Goal: Task Accomplishment & Management: Use online tool/utility

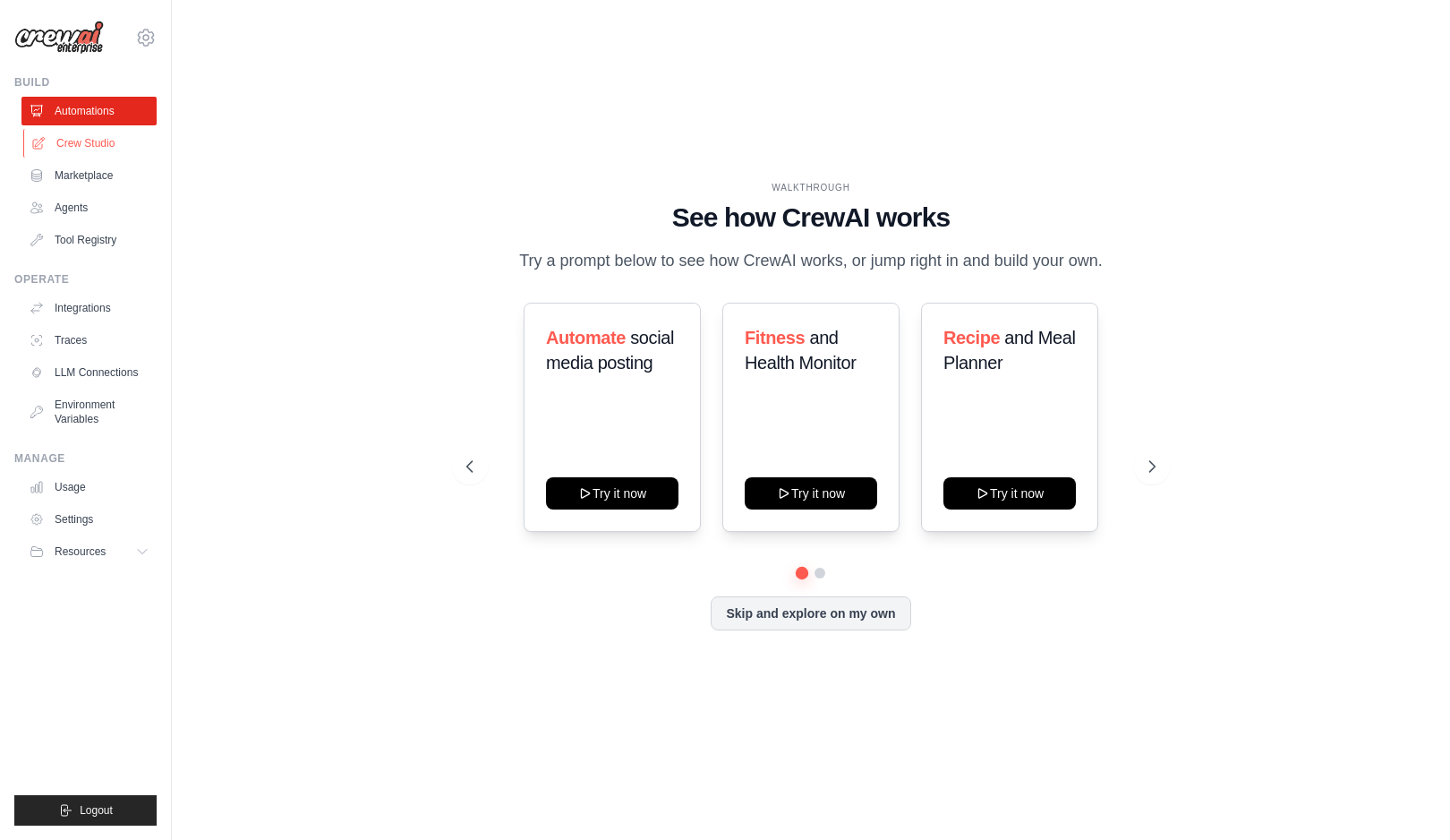
click at [89, 139] on link "Crew Studio" at bounding box center [91, 143] width 135 height 29
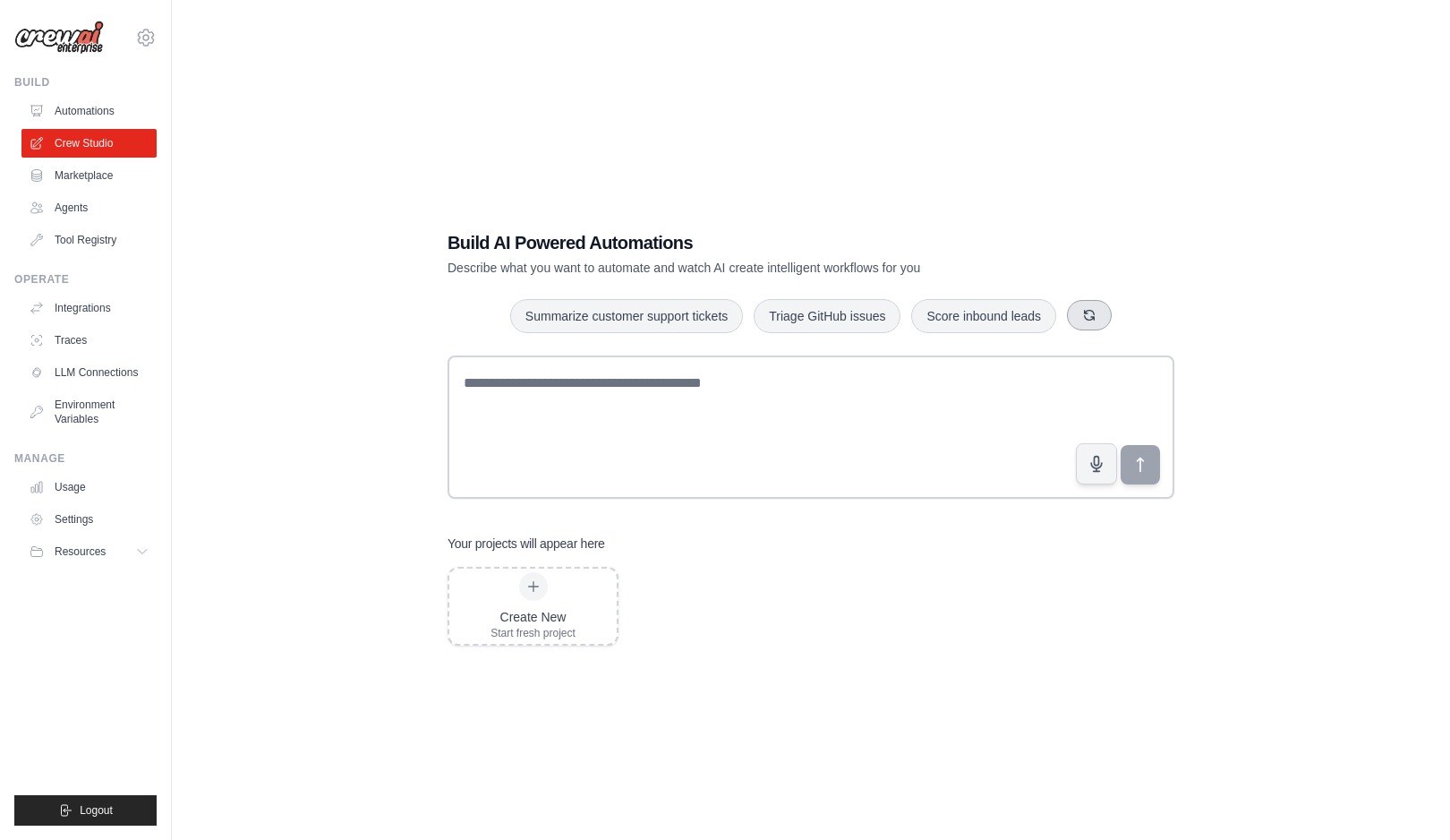
click at [1086, 317] on icon "button" at bounding box center [1089, 315] width 14 height 14
click at [77, 194] on link "Agents" at bounding box center [91, 208] width 135 height 29
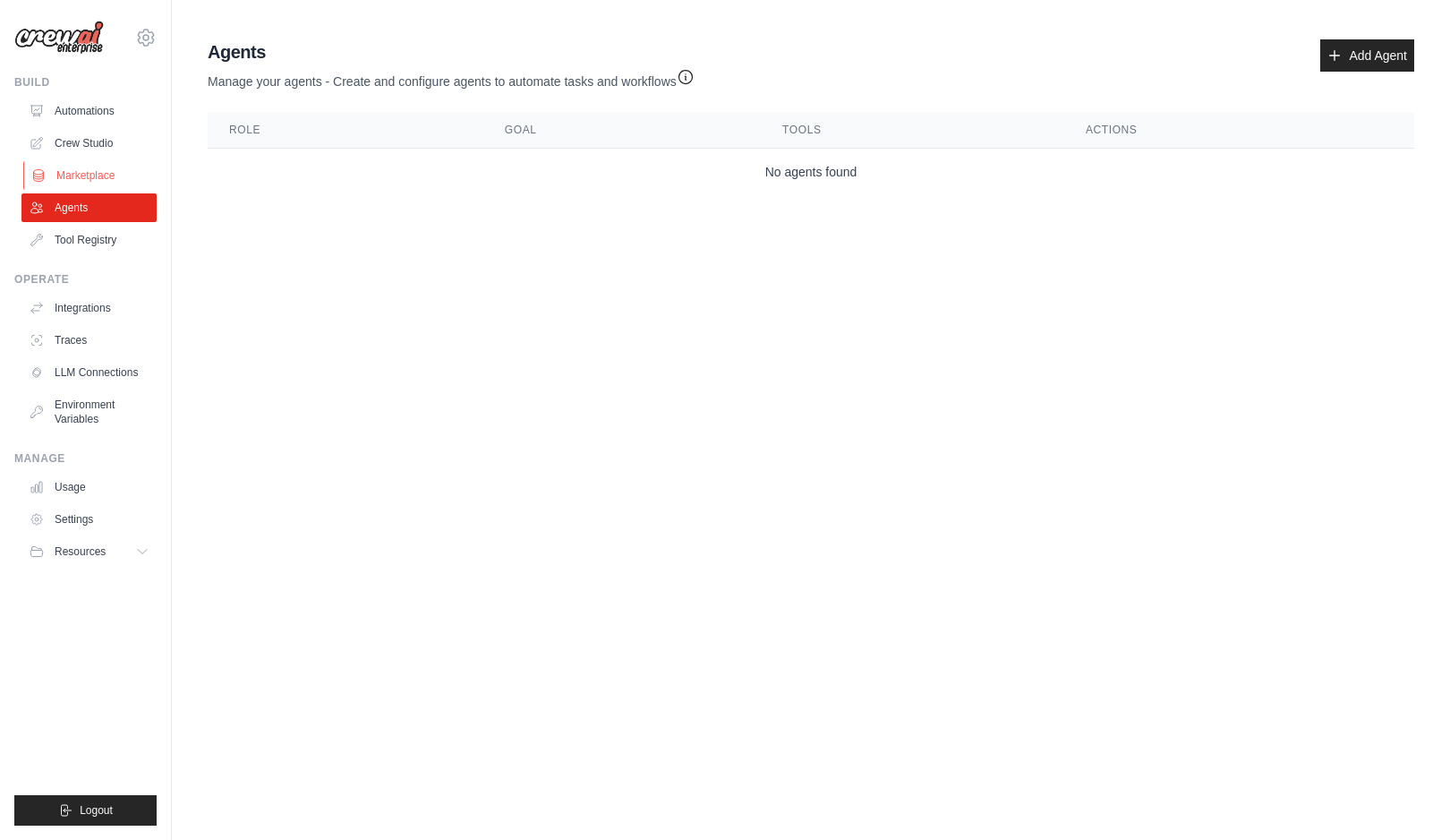
click at [92, 163] on link "Marketplace" at bounding box center [91, 176] width 135 height 29
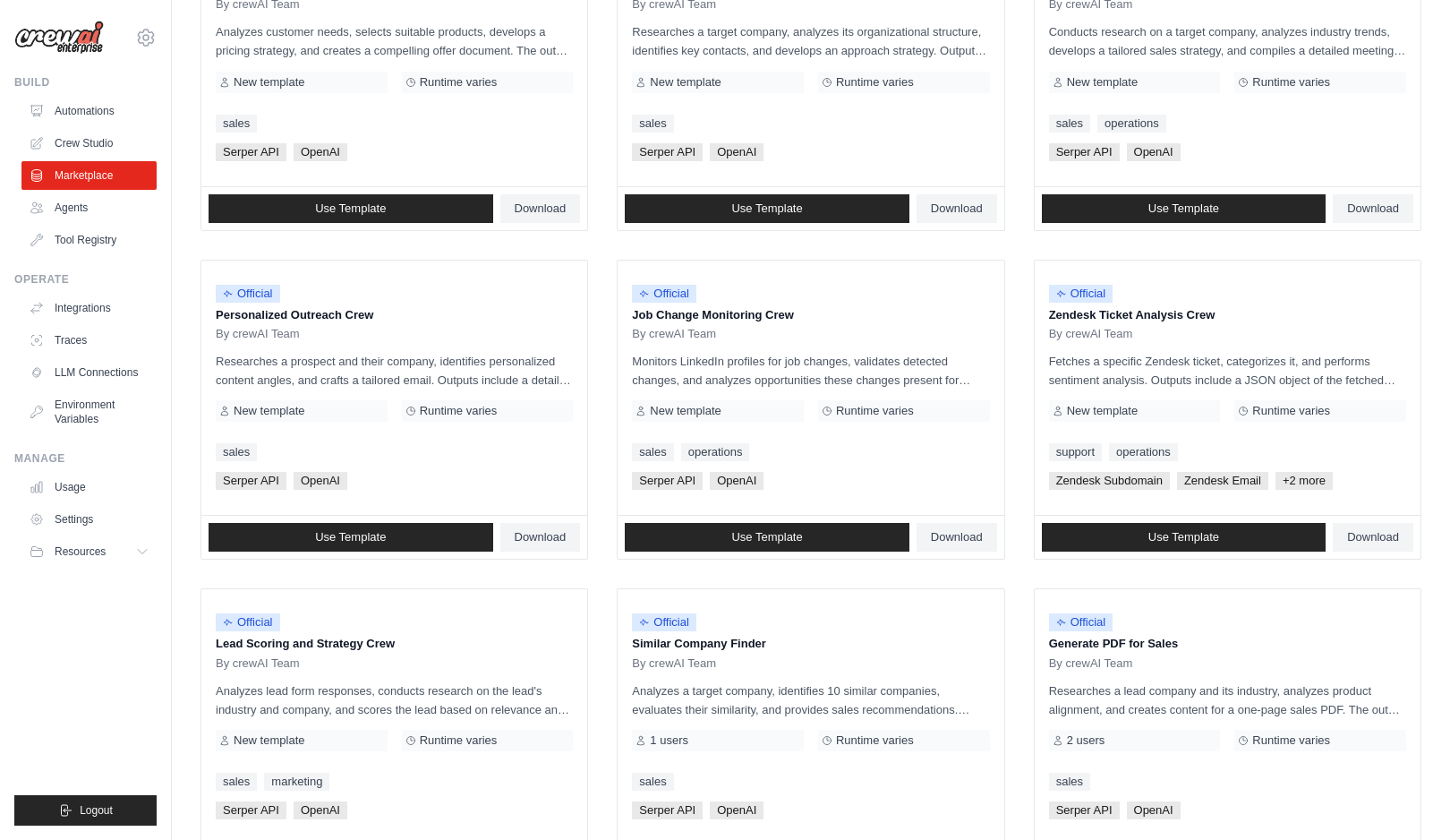
scroll to position [819, 0]
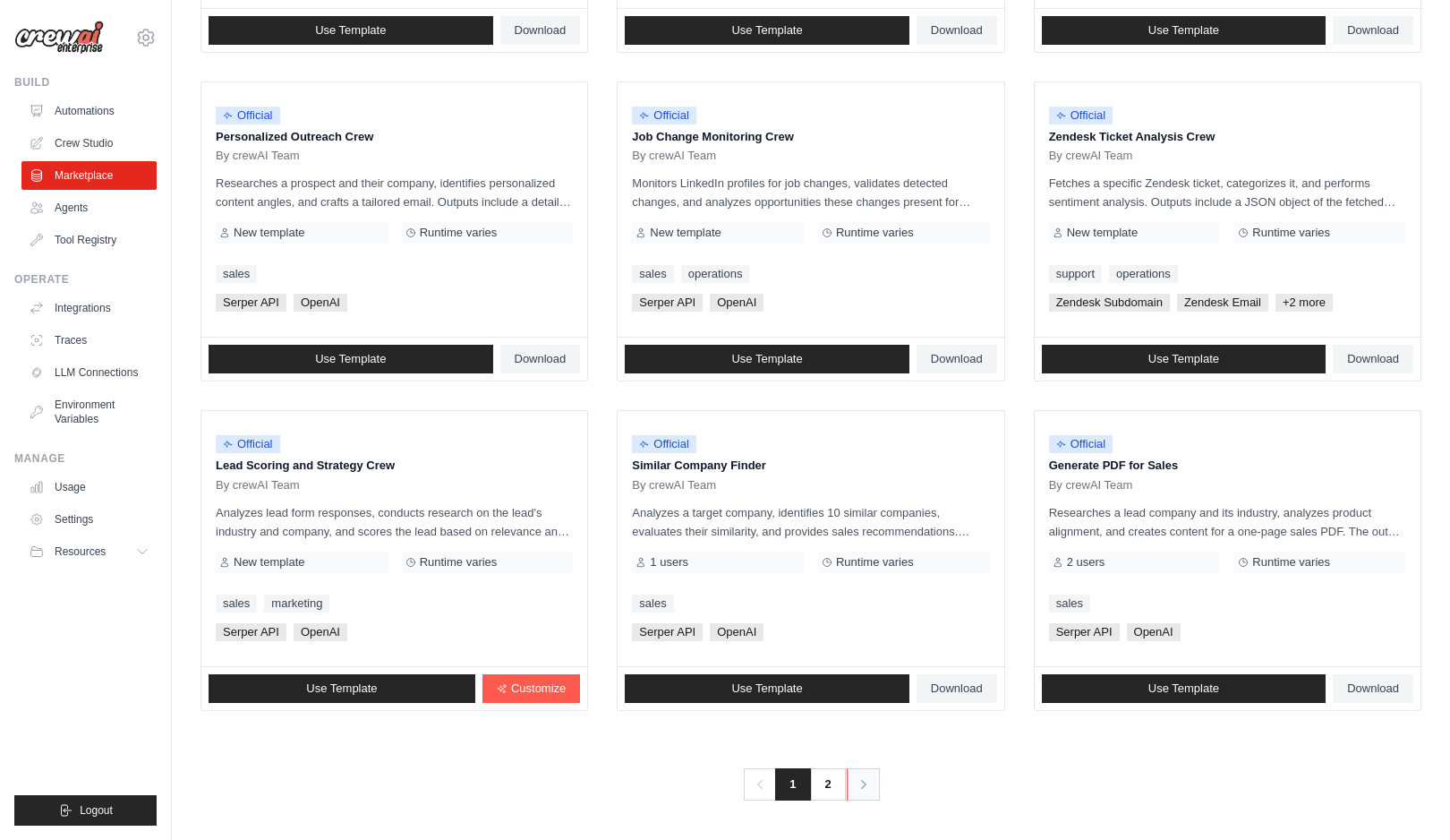
click at [858, 791] on icon "Pagination" at bounding box center [863, 784] width 18 height 18
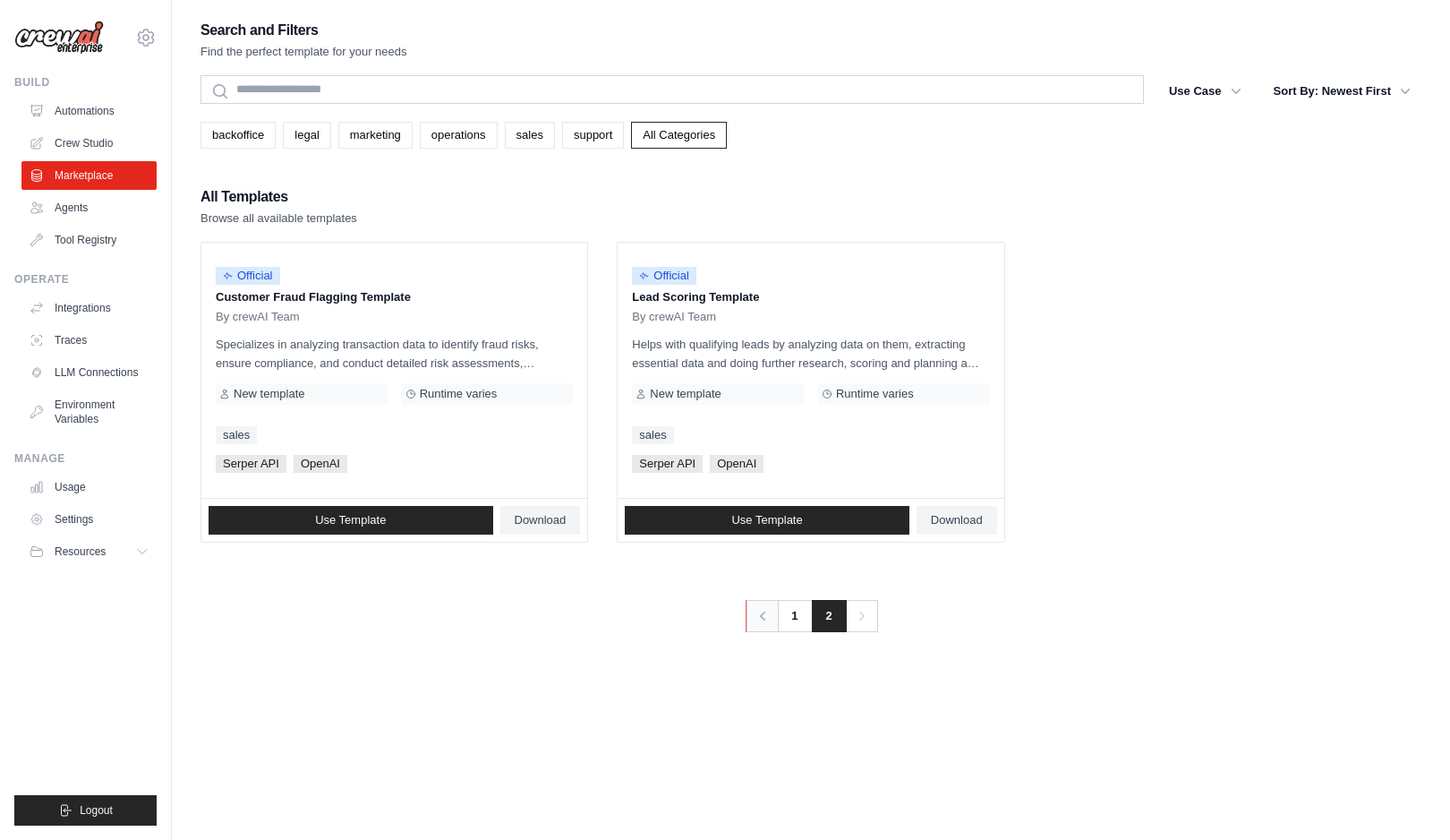
click at [772, 615] on link "Previous" at bounding box center [762, 615] width 33 height 32
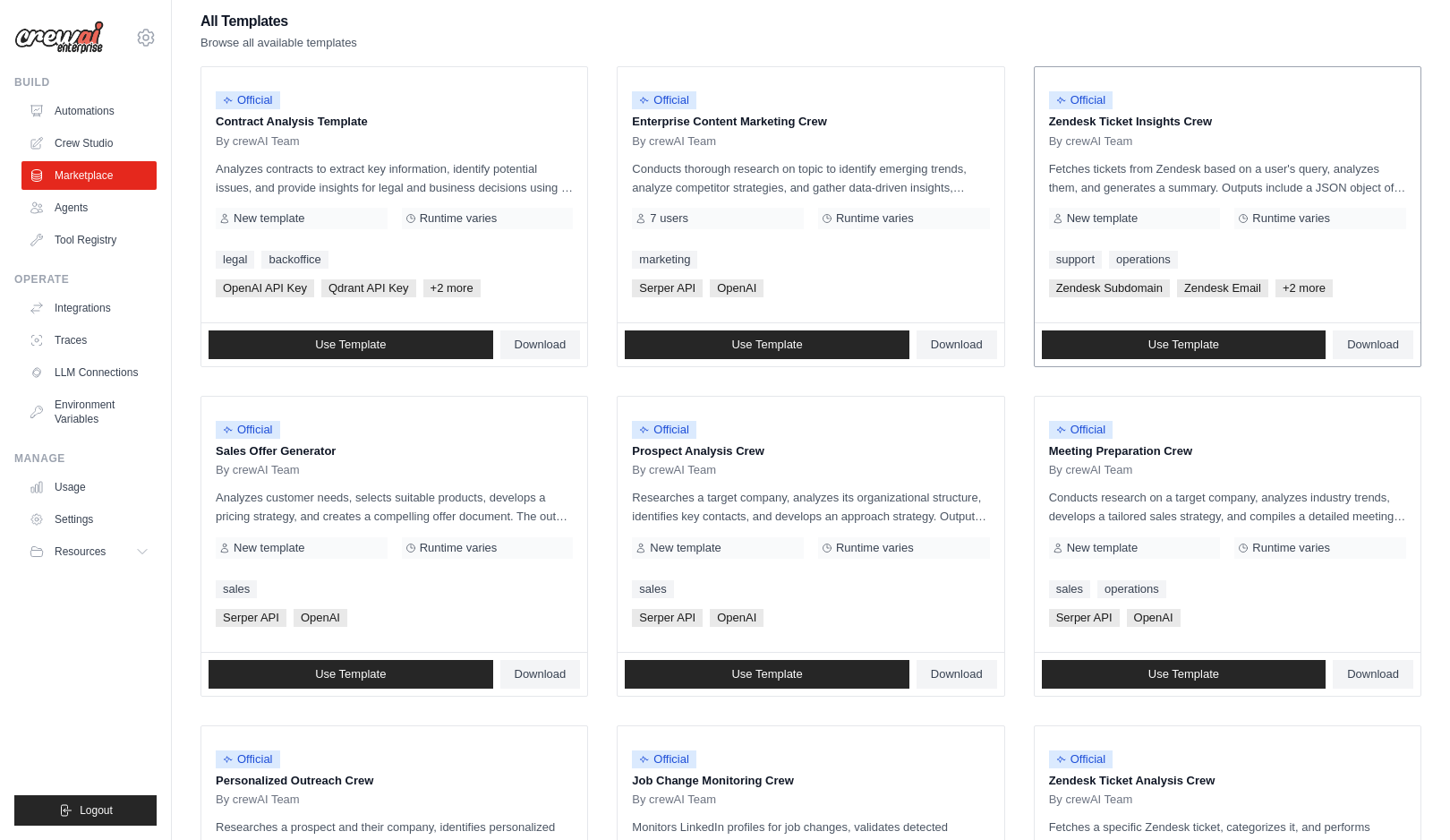
scroll to position [178, 0]
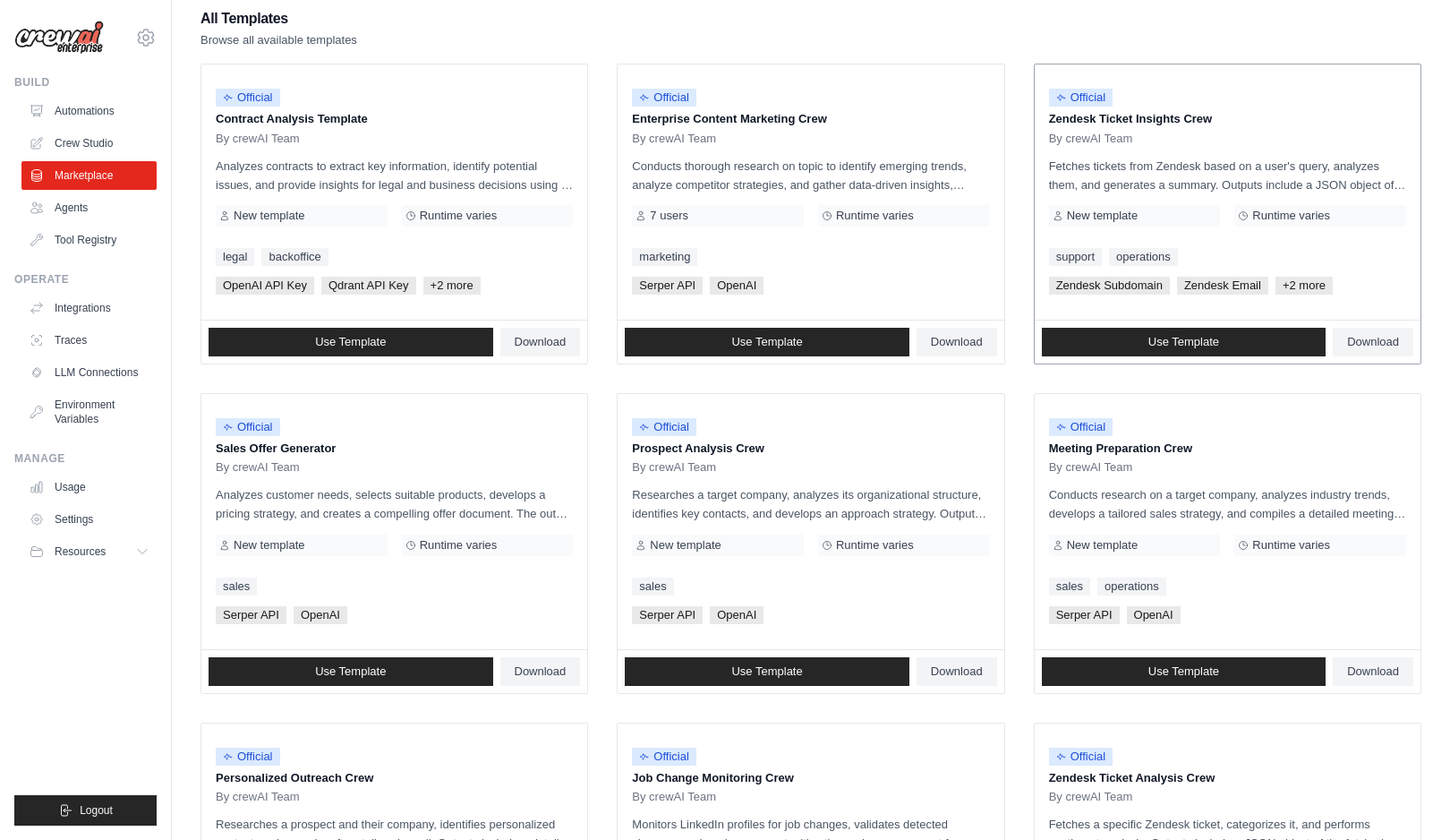
click at [1261, 140] on div "By crewAI Team" at bounding box center [1228, 138] width 358 height 14
click at [1194, 152] on div "Official Zendesk Ticket Insights Crew By crewAI Team Fetches tickets from Zende…" at bounding box center [1228, 192] width 386 height 255
click at [1133, 103] on div "Official" at bounding box center [1228, 98] width 358 height 24
click at [1129, 335] on link "Use Template" at bounding box center [1184, 342] width 285 height 29
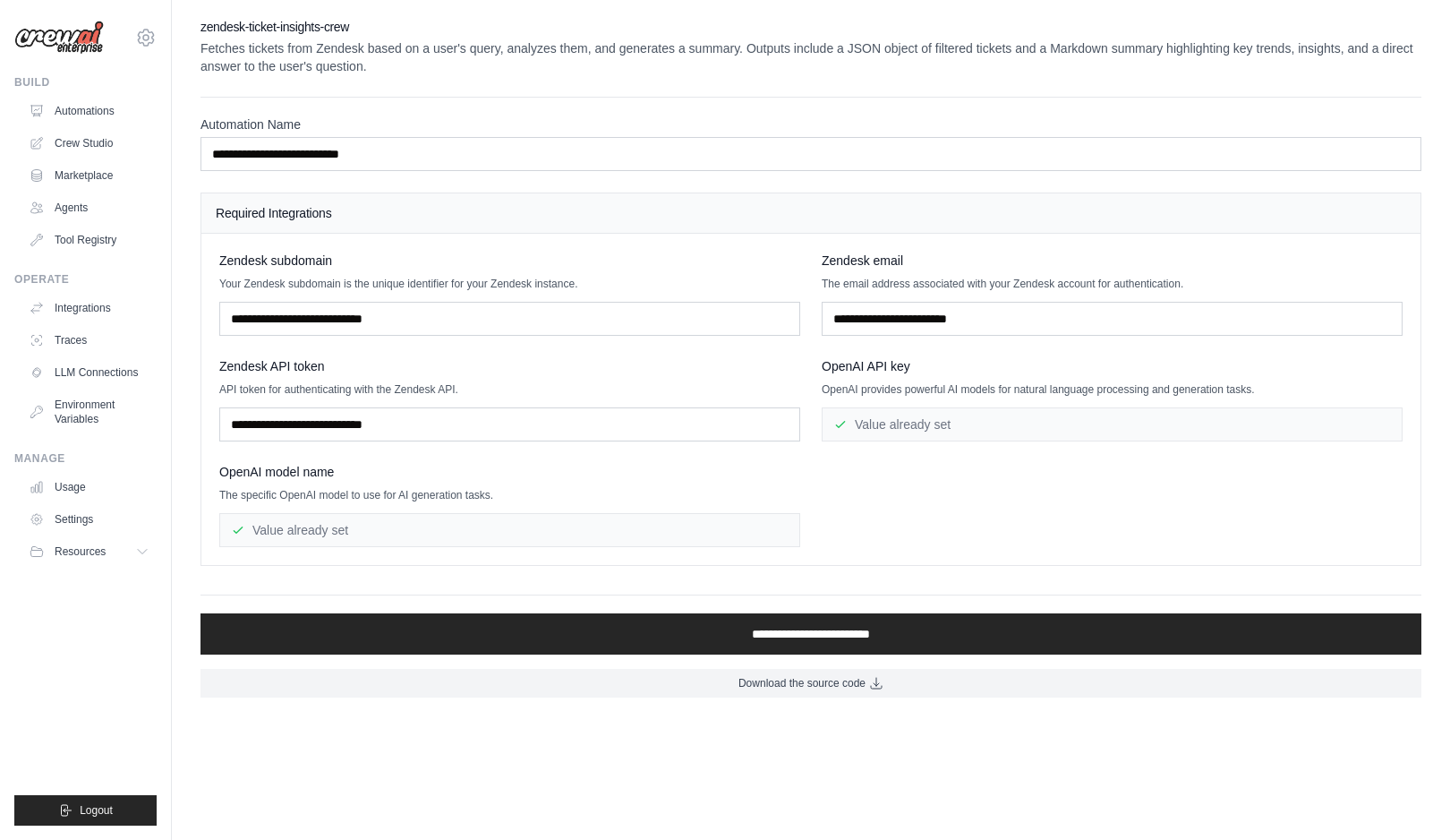
scroll to position [178, 0]
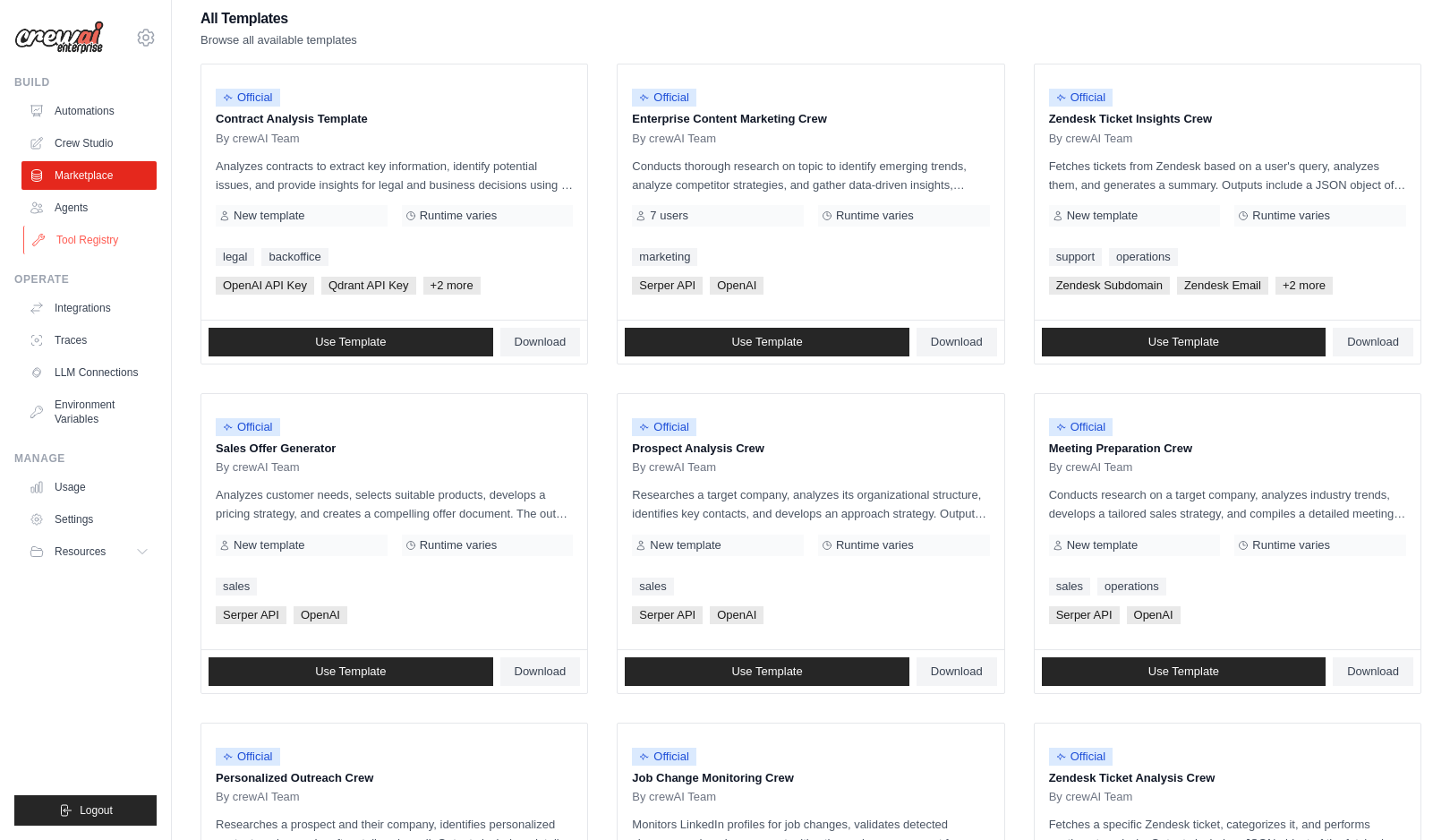
click at [113, 250] on link "Tool Registry" at bounding box center [91, 240] width 135 height 29
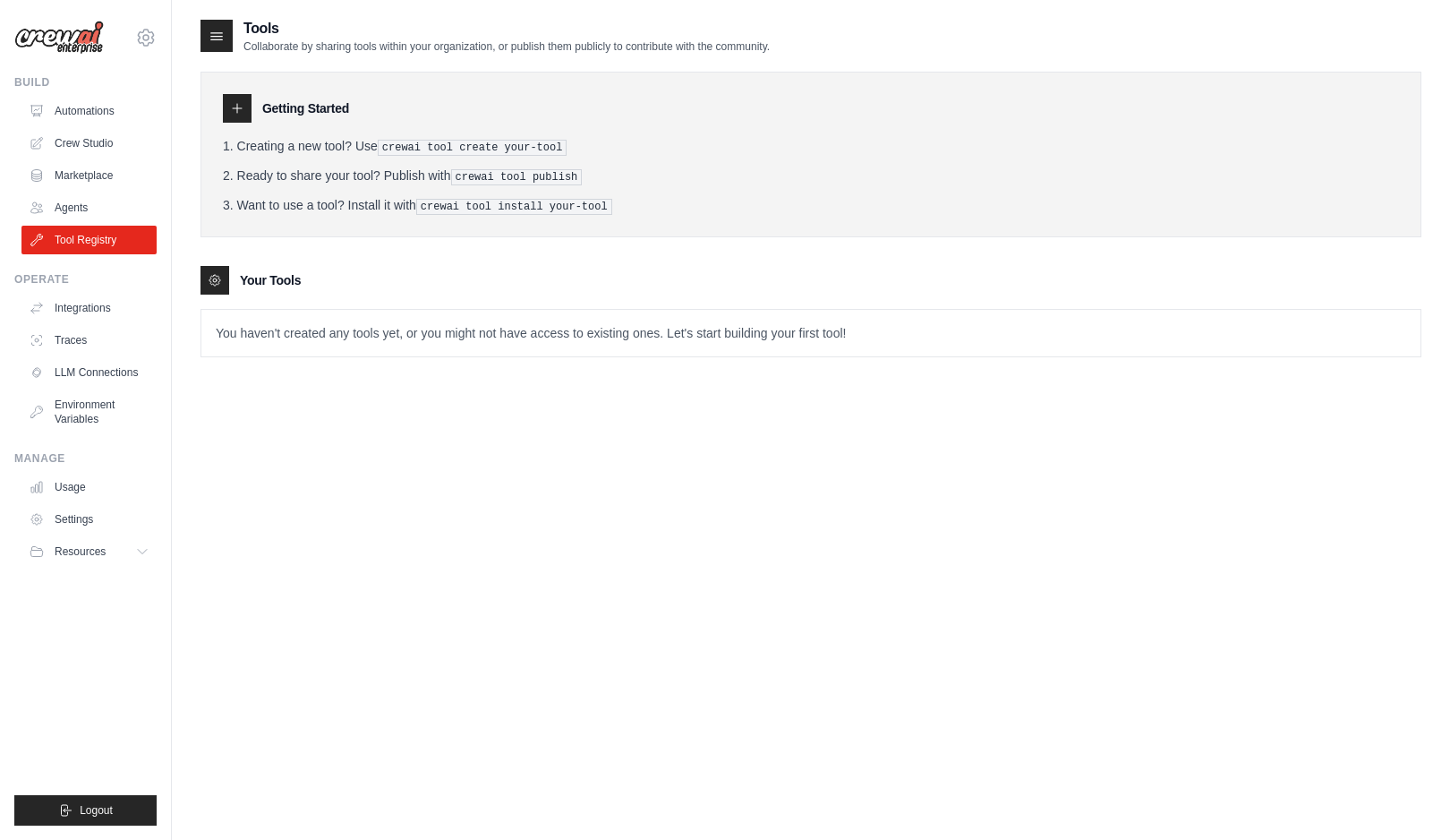
scroll to position [2, 0]
click at [106, 112] on link "Automations" at bounding box center [91, 111] width 135 height 29
click at [104, 130] on link "Crew Studio" at bounding box center [91, 143] width 135 height 29
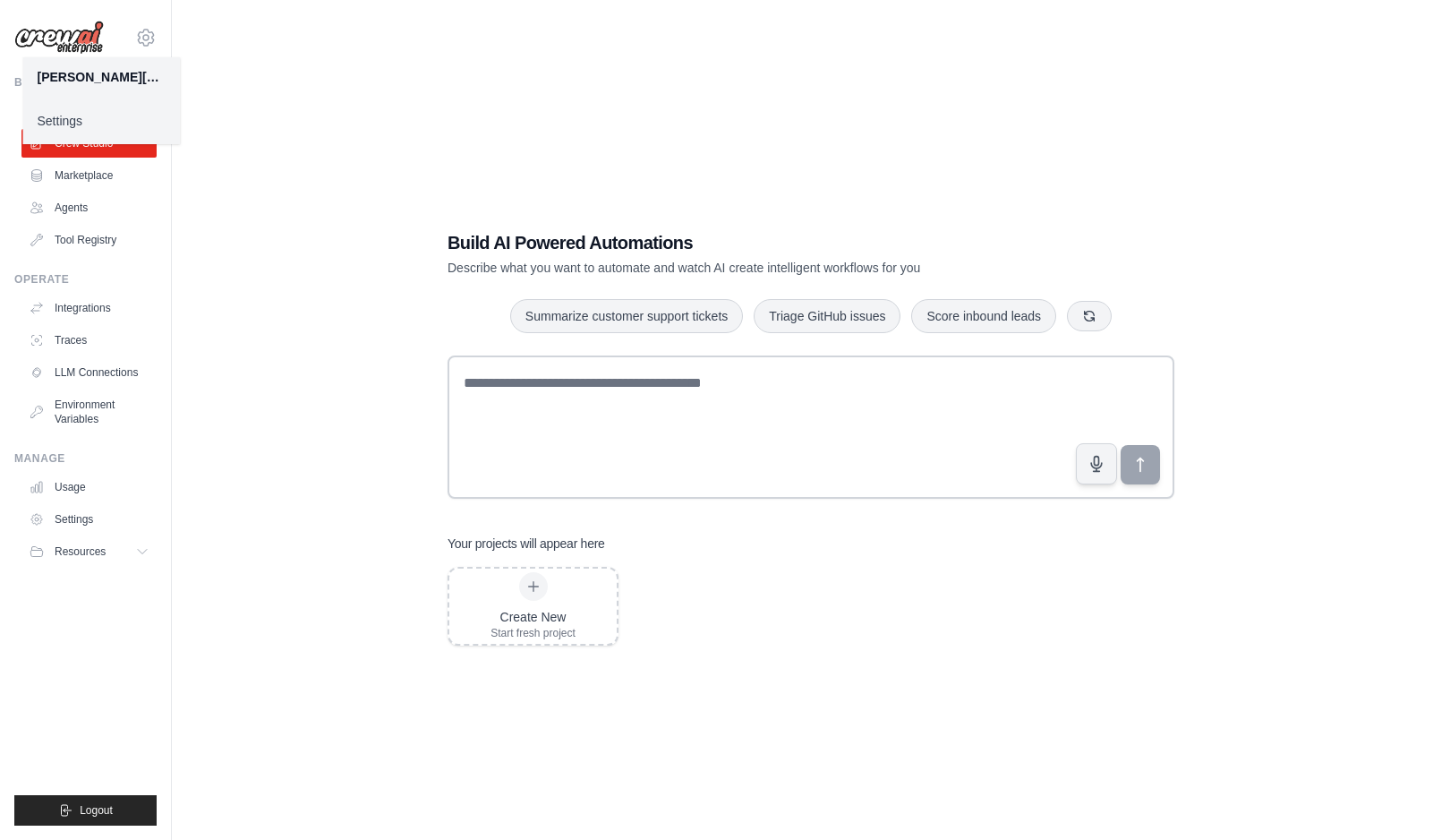
click at [259, 73] on div "Build AI Powered Automations Describe what you want to automate and watch AI cr…" at bounding box center [810, 438] width 1221 height 840
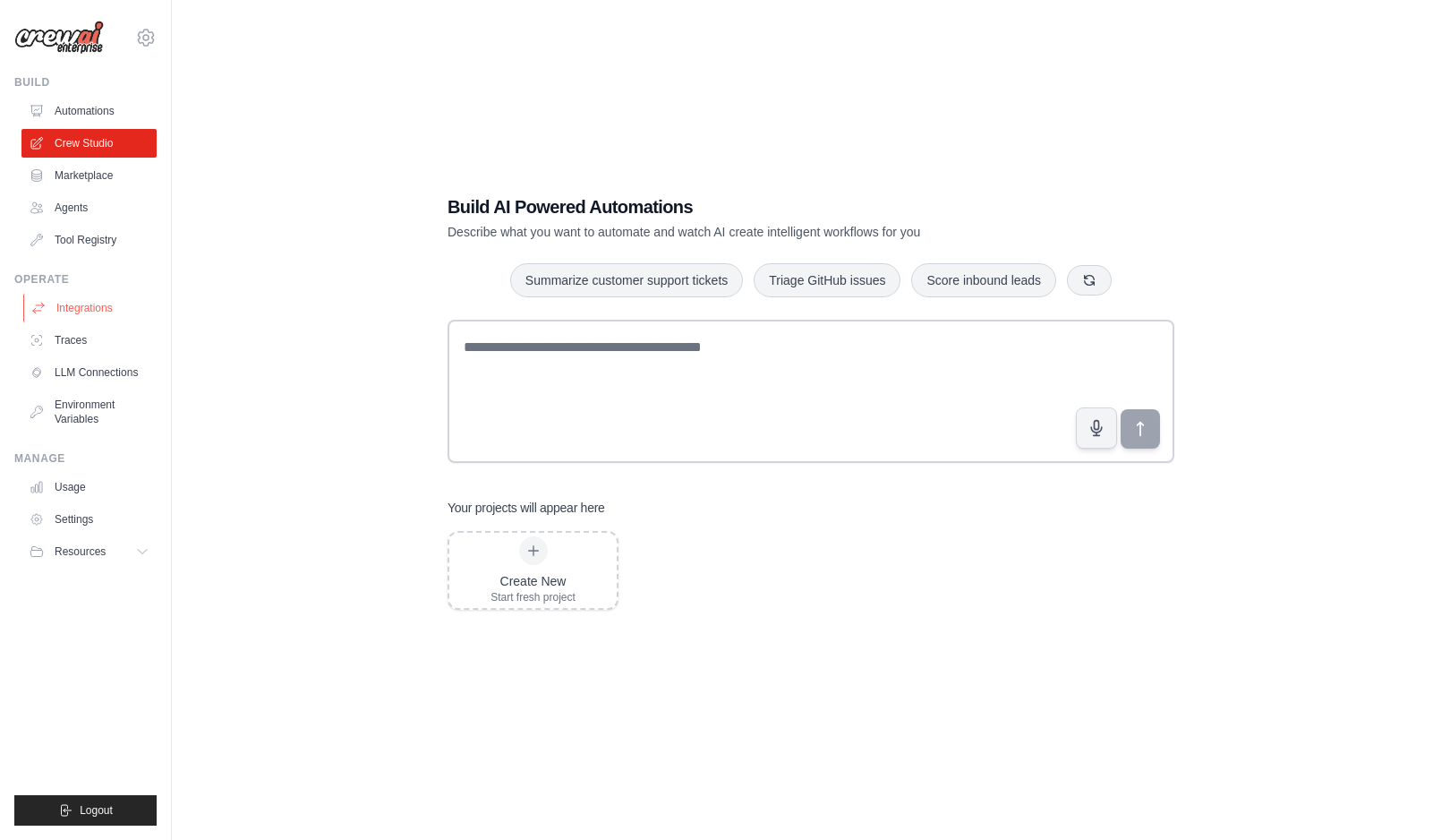
click at [85, 312] on link "Integrations" at bounding box center [91, 308] width 135 height 29
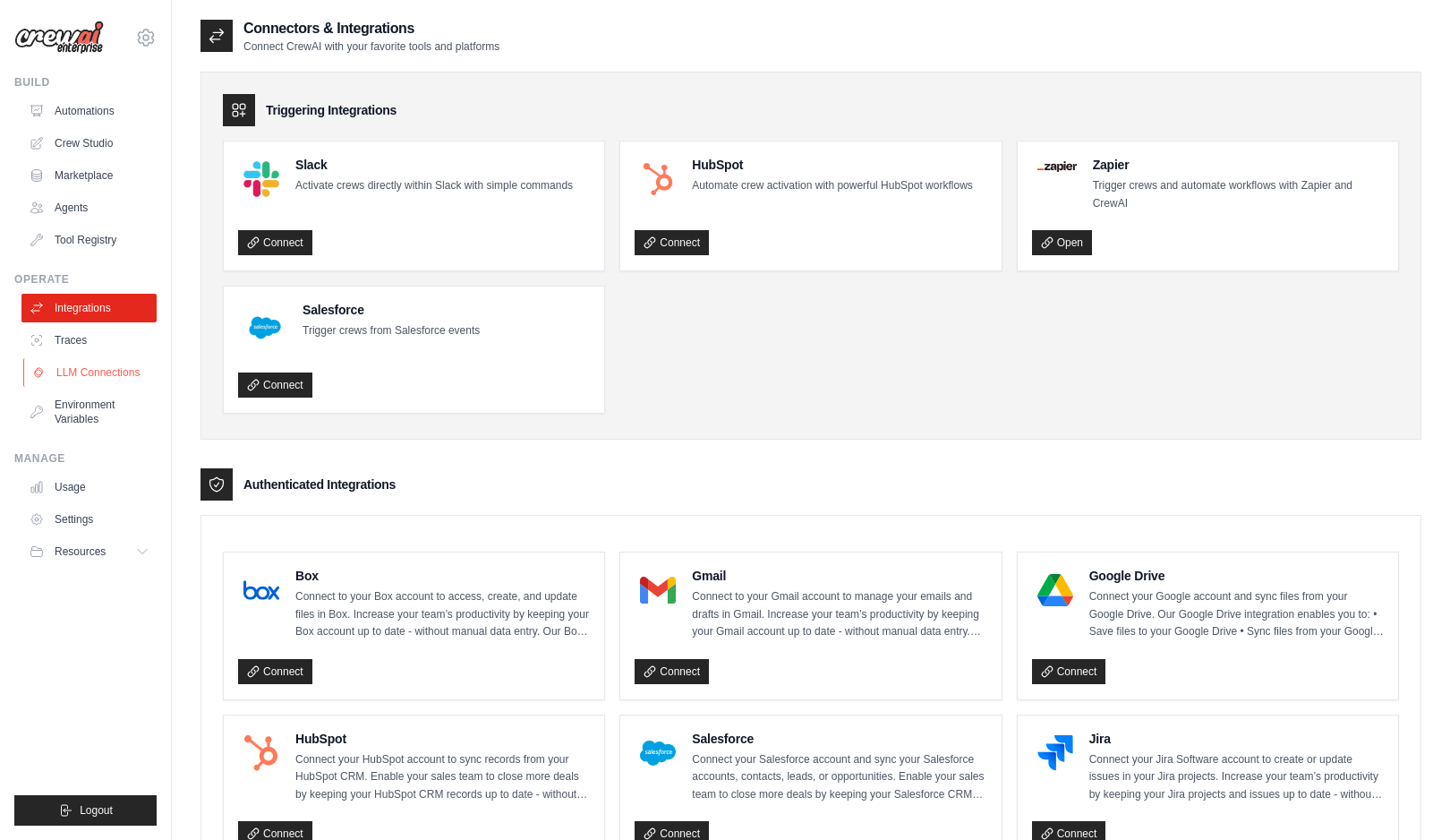
click at [120, 367] on link "LLM Connections" at bounding box center [91, 372] width 135 height 29
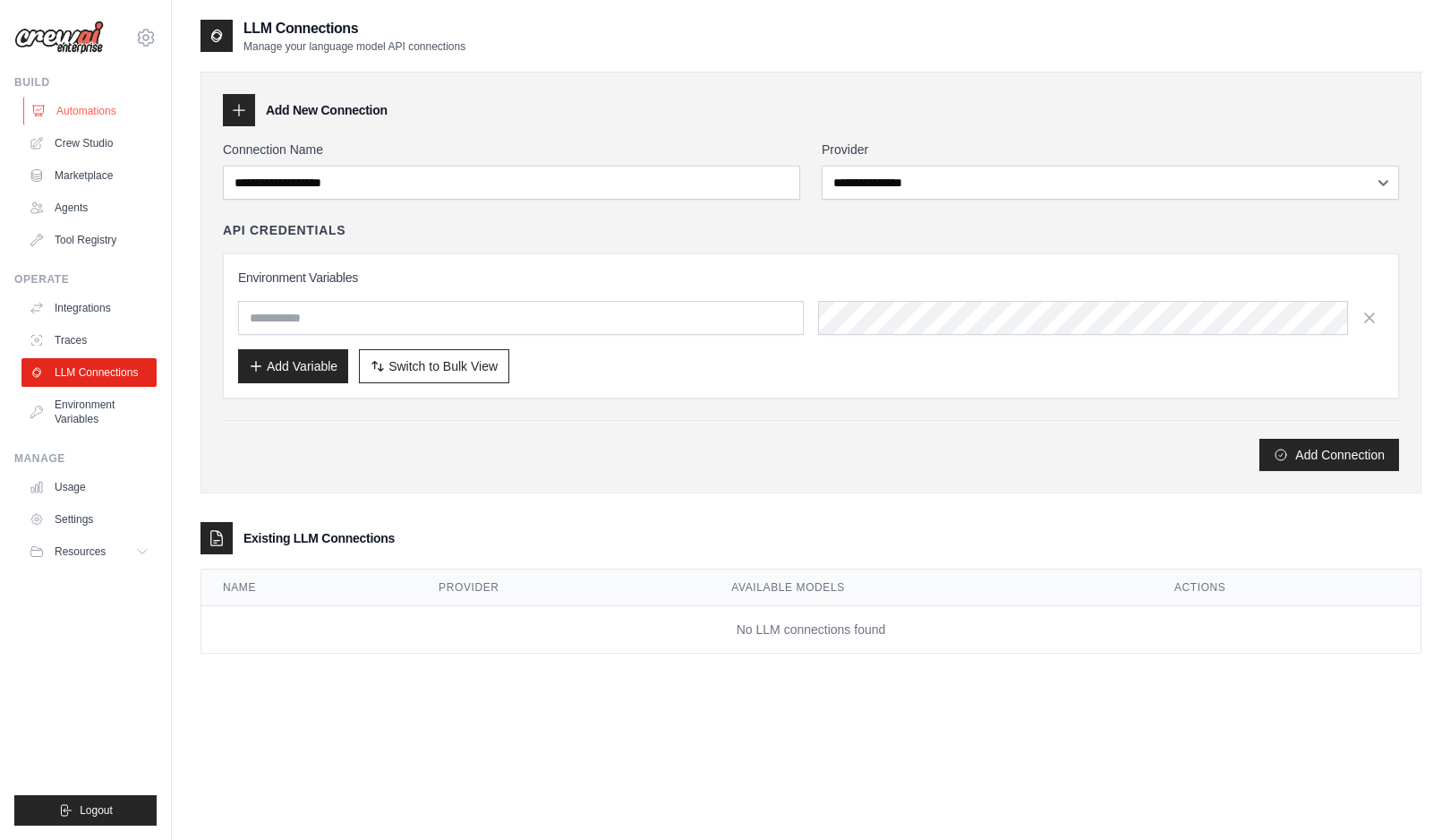
click at [100, 115] on link "Automations" at bounding box center [91, 111] width 135 height 29
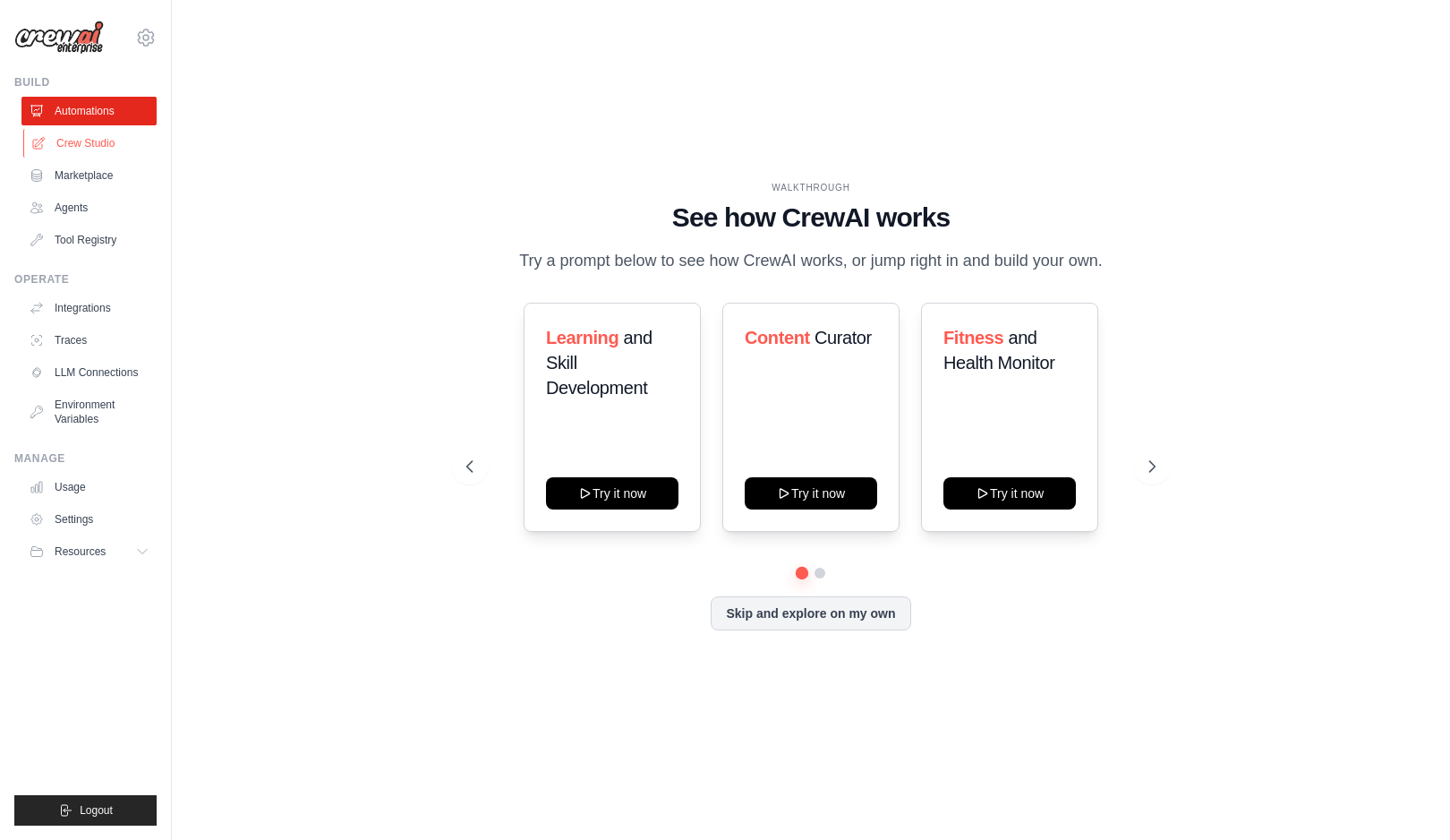
click at [97, 150] on link "Crew Studio" at bounding box center [91, 143] width 135 height 29
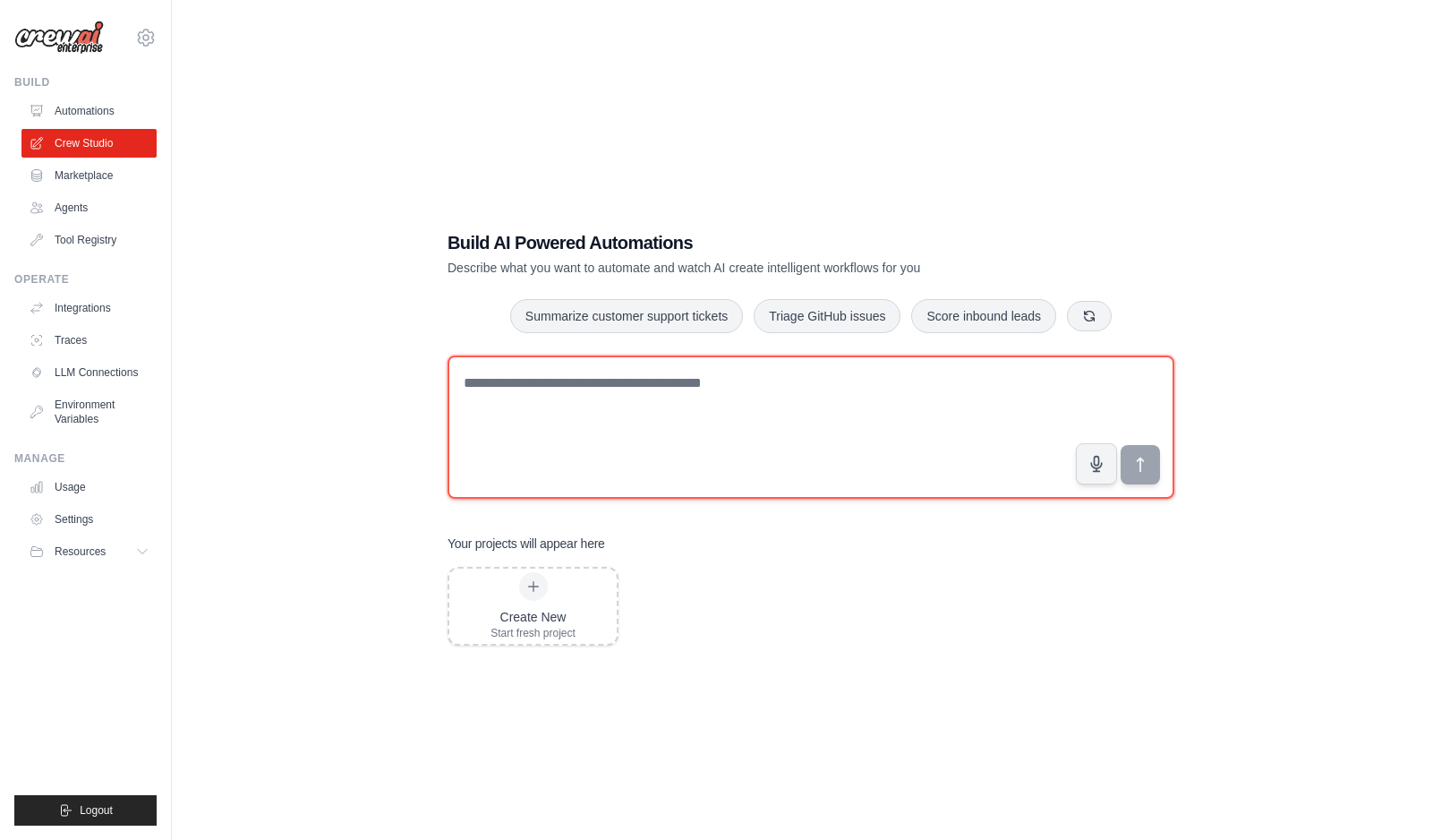
click at [624, 402] on textarea at bounding box center [811, 427] width 727 height 143
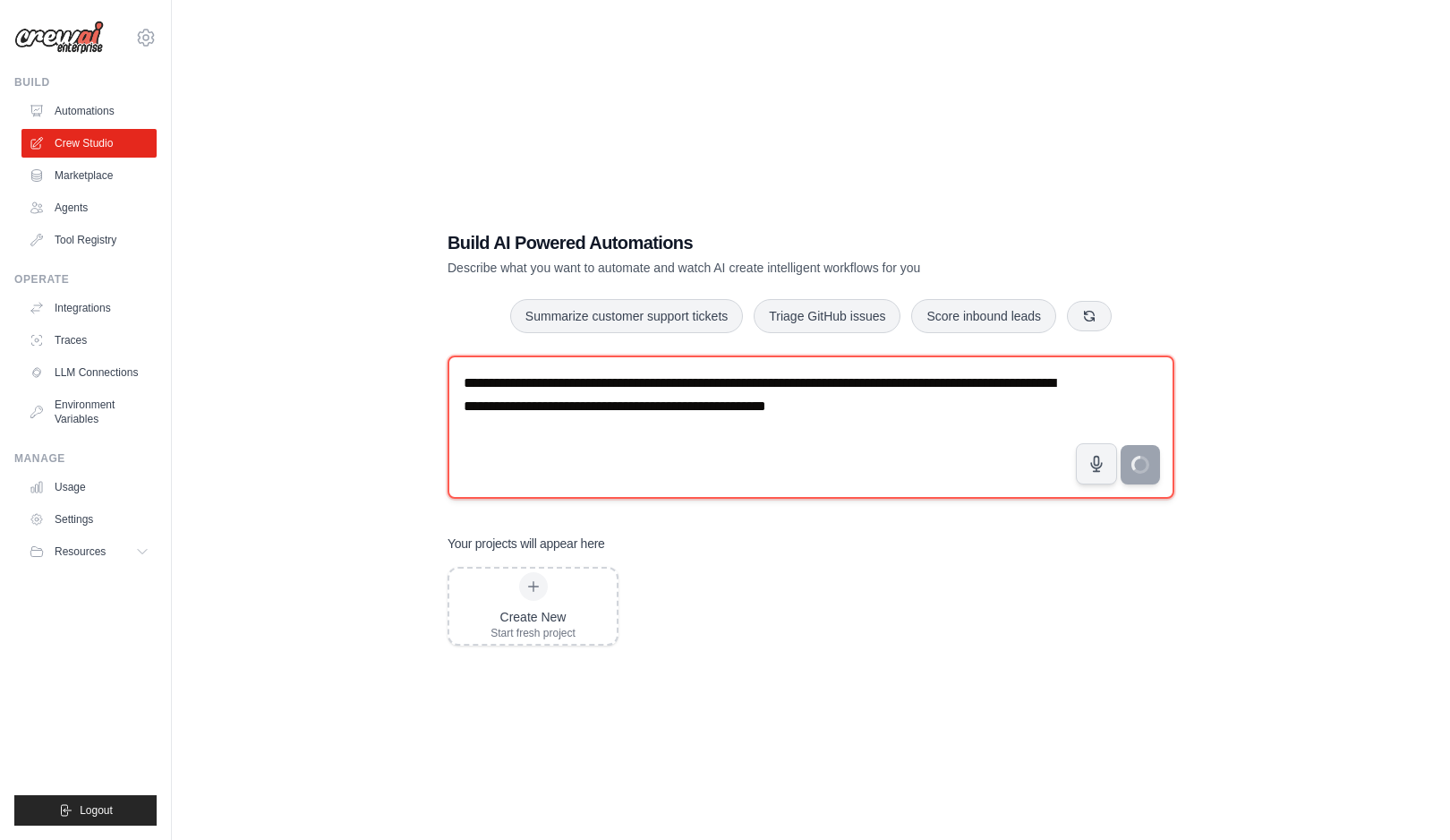
type textarea "**********"
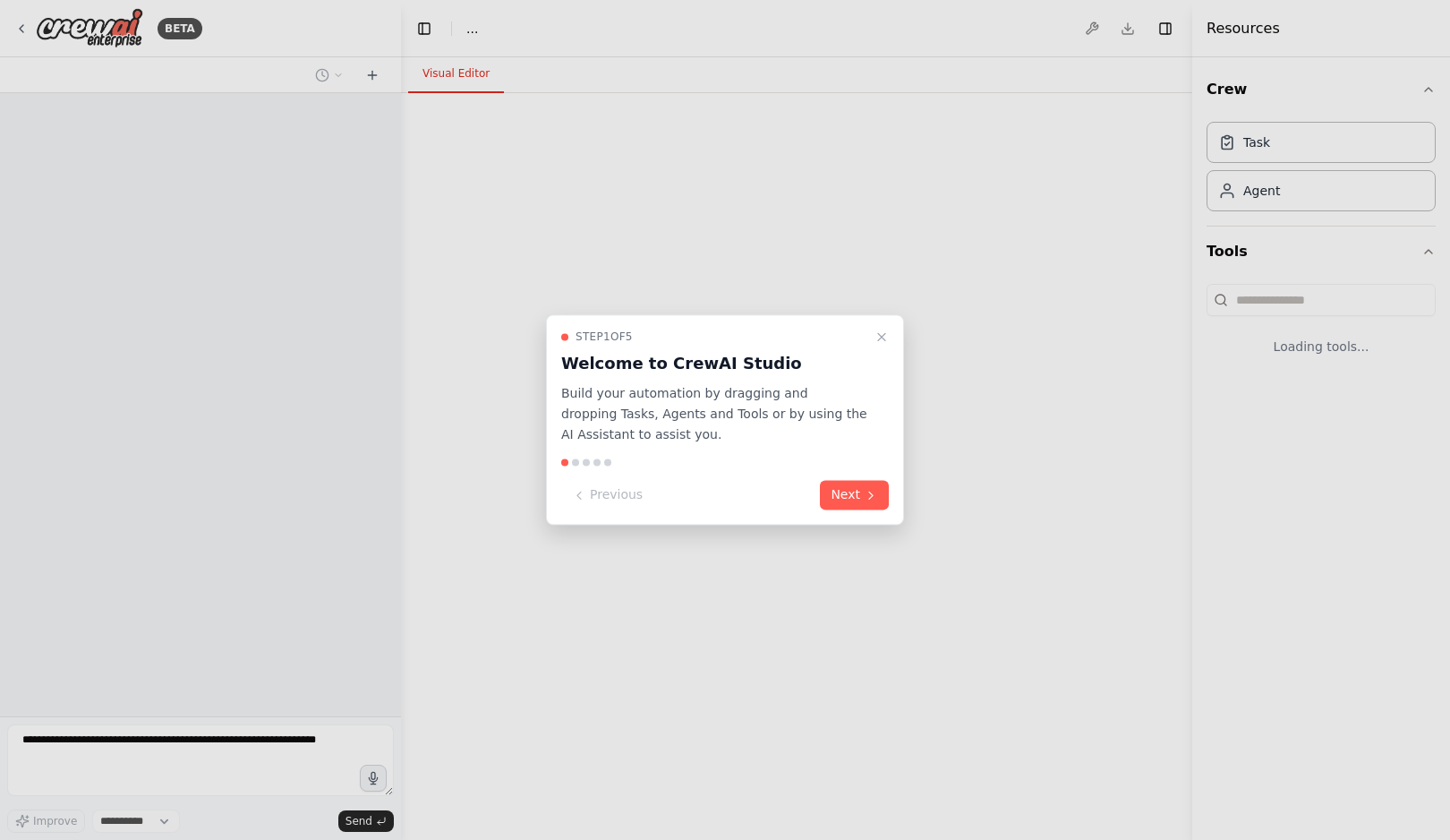
select select "****"
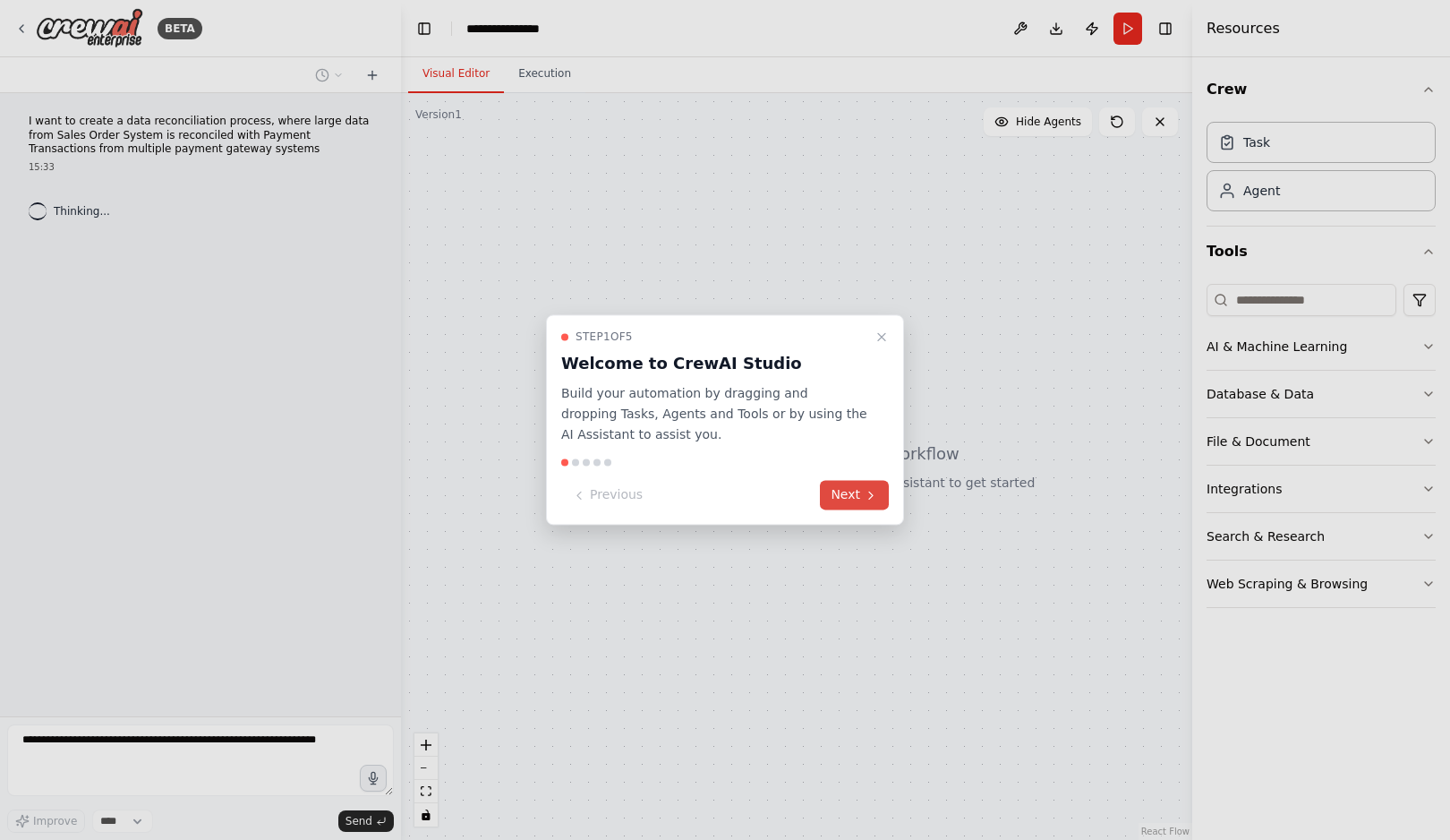
click at [859, 490] on button "Next" at bounding box center [854, 495] width 69 height 30
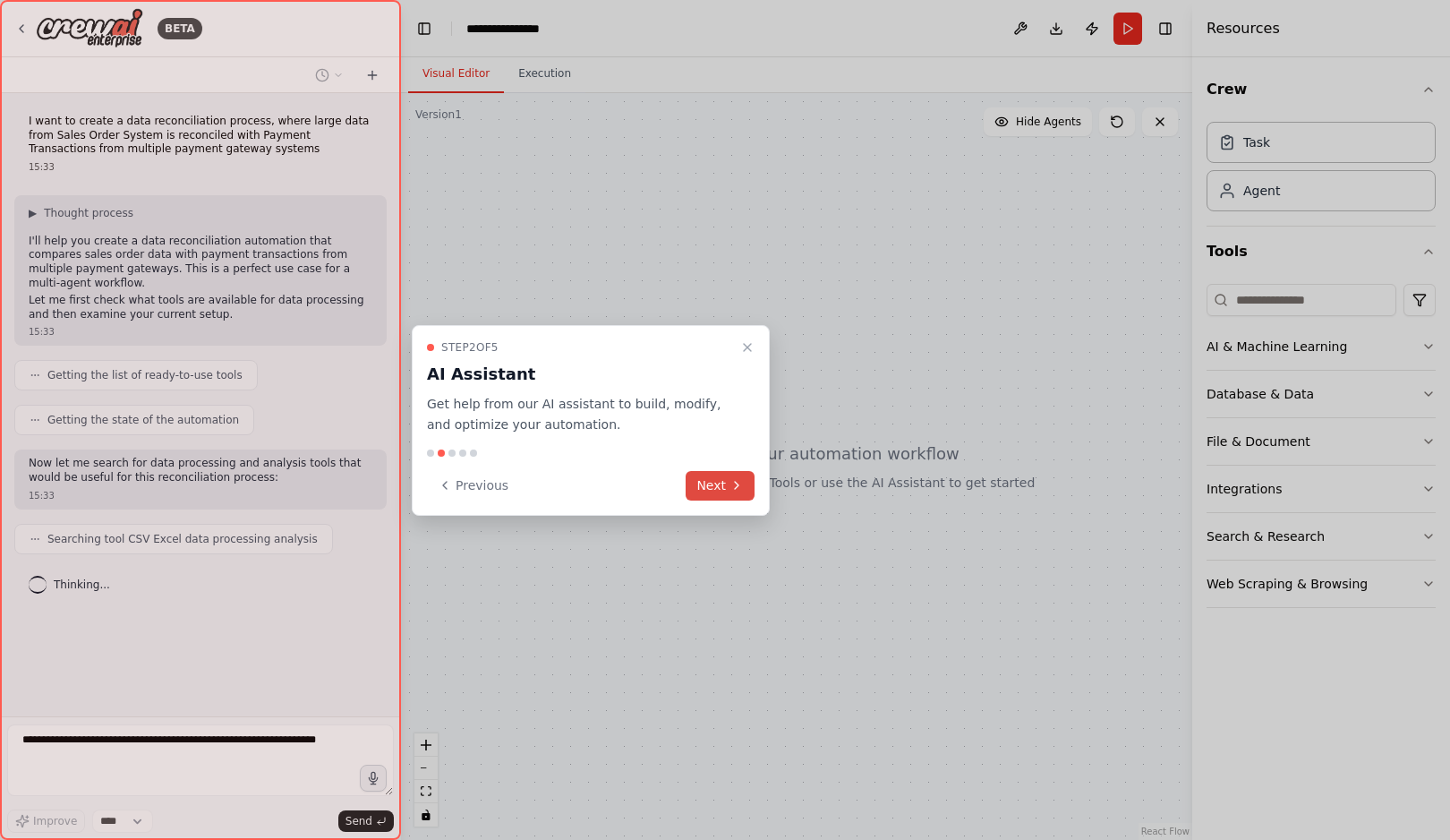
click at [735, 471] on button "Next" at bounding box center [719, 485] width 69 height 30
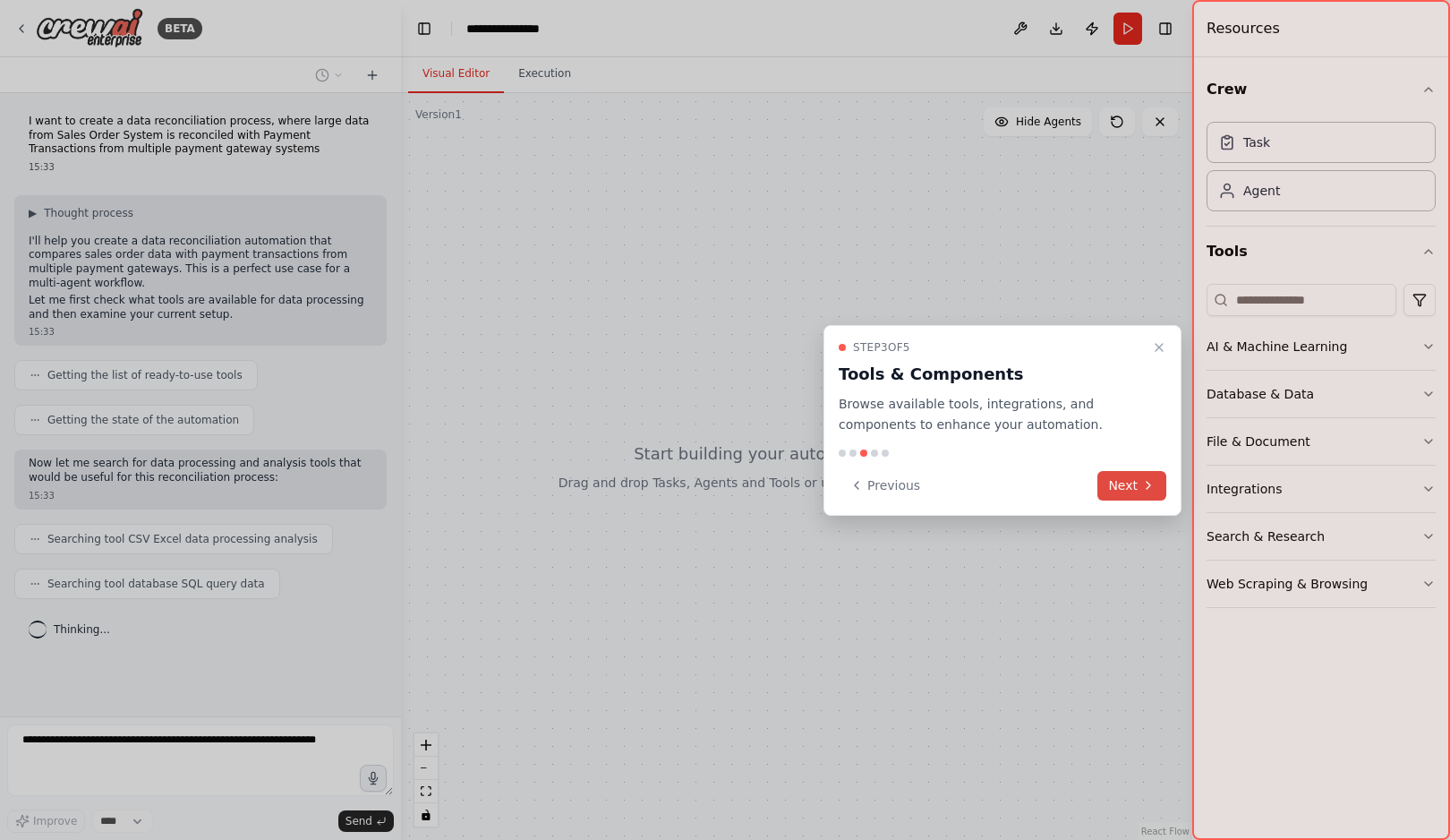
click at [1136, 486] on button "Next" at bounding box center [1131, 485] width 69 height 30
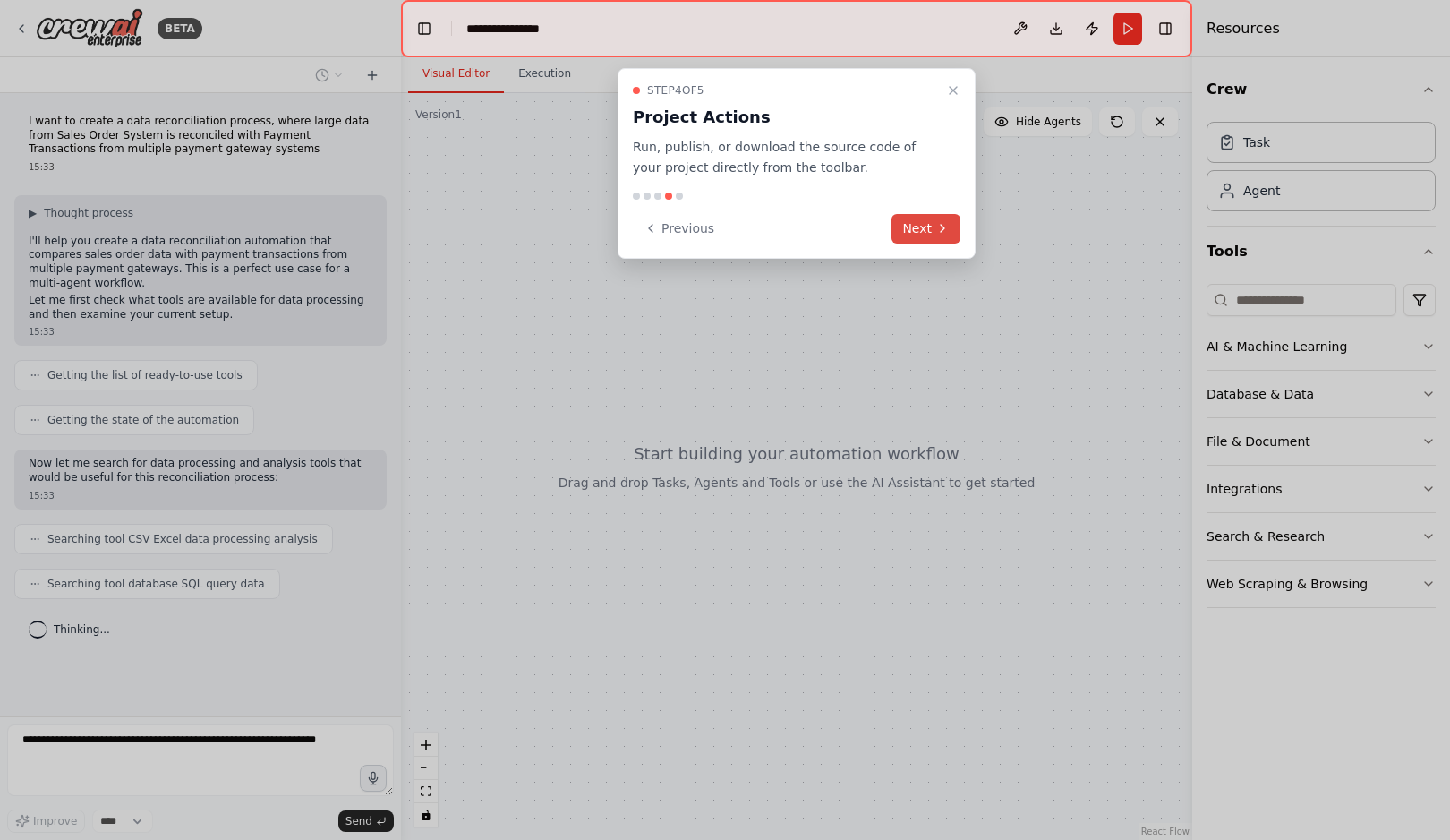
click at [956, 232] on button "Next" at bounding box center [925, 228] width 69 height 30
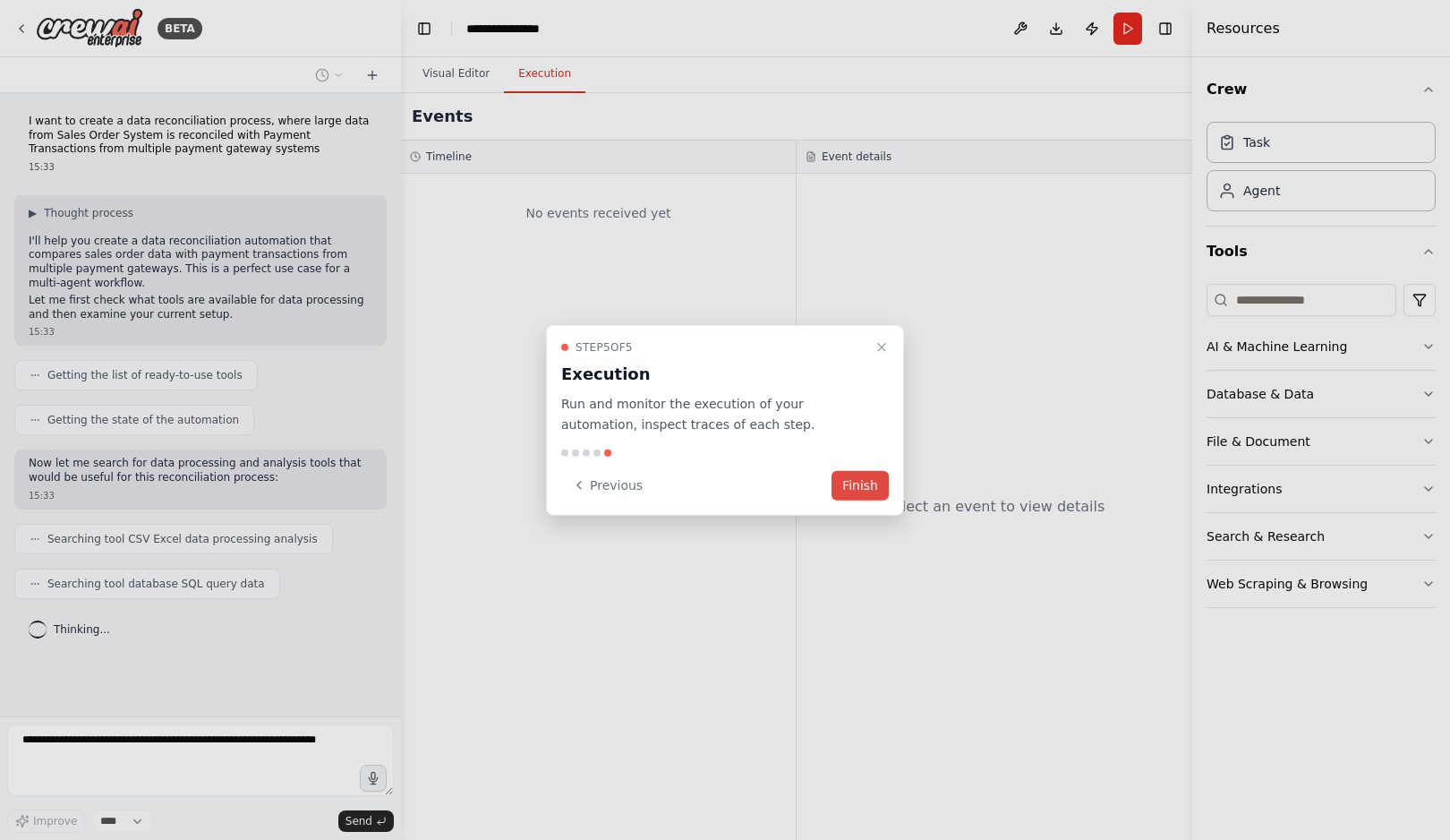
click at [879, 478] on button "Finish" at bounding box center [859, 484] width 57 height 30
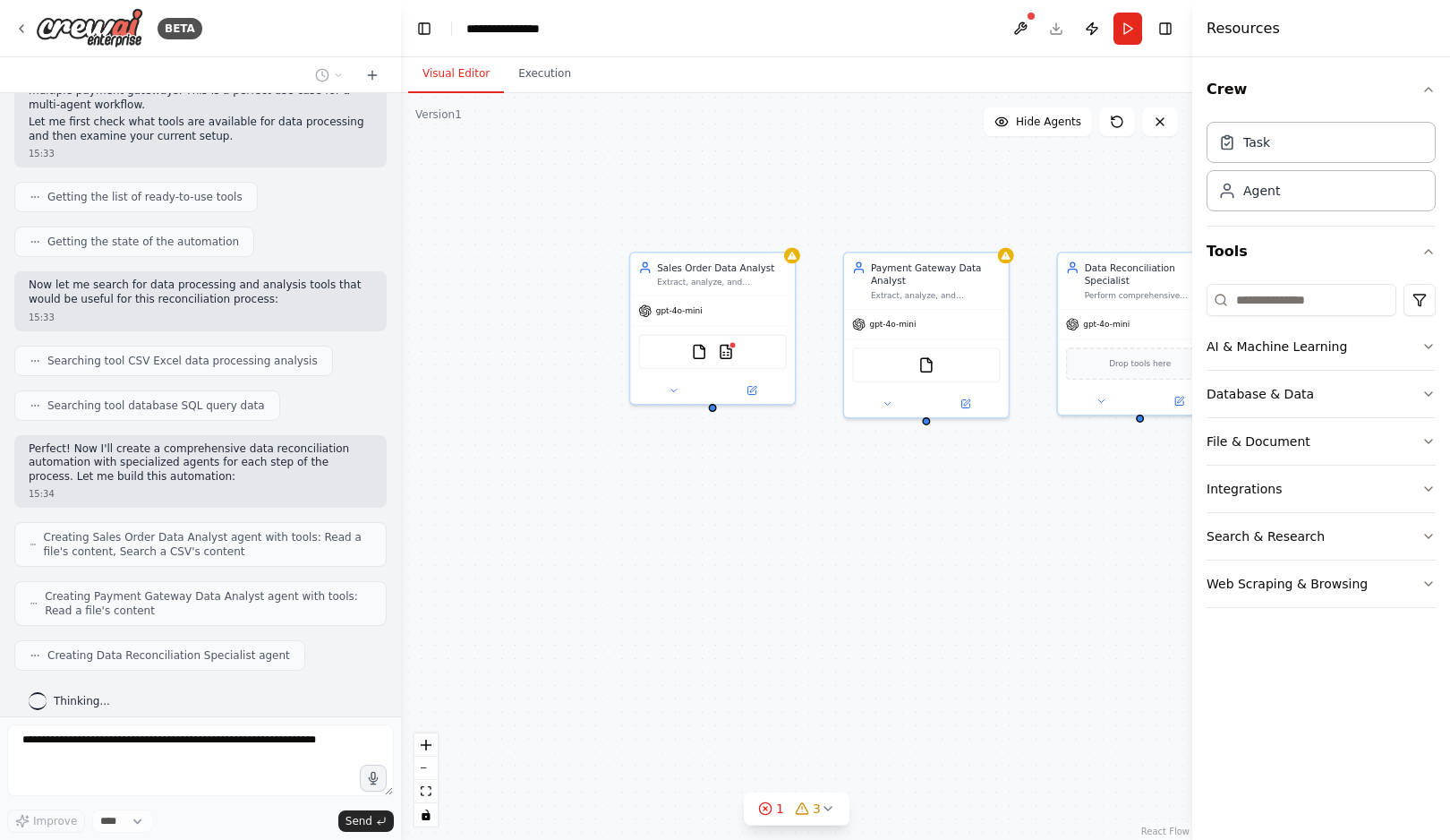
scroll to position [223, 0]
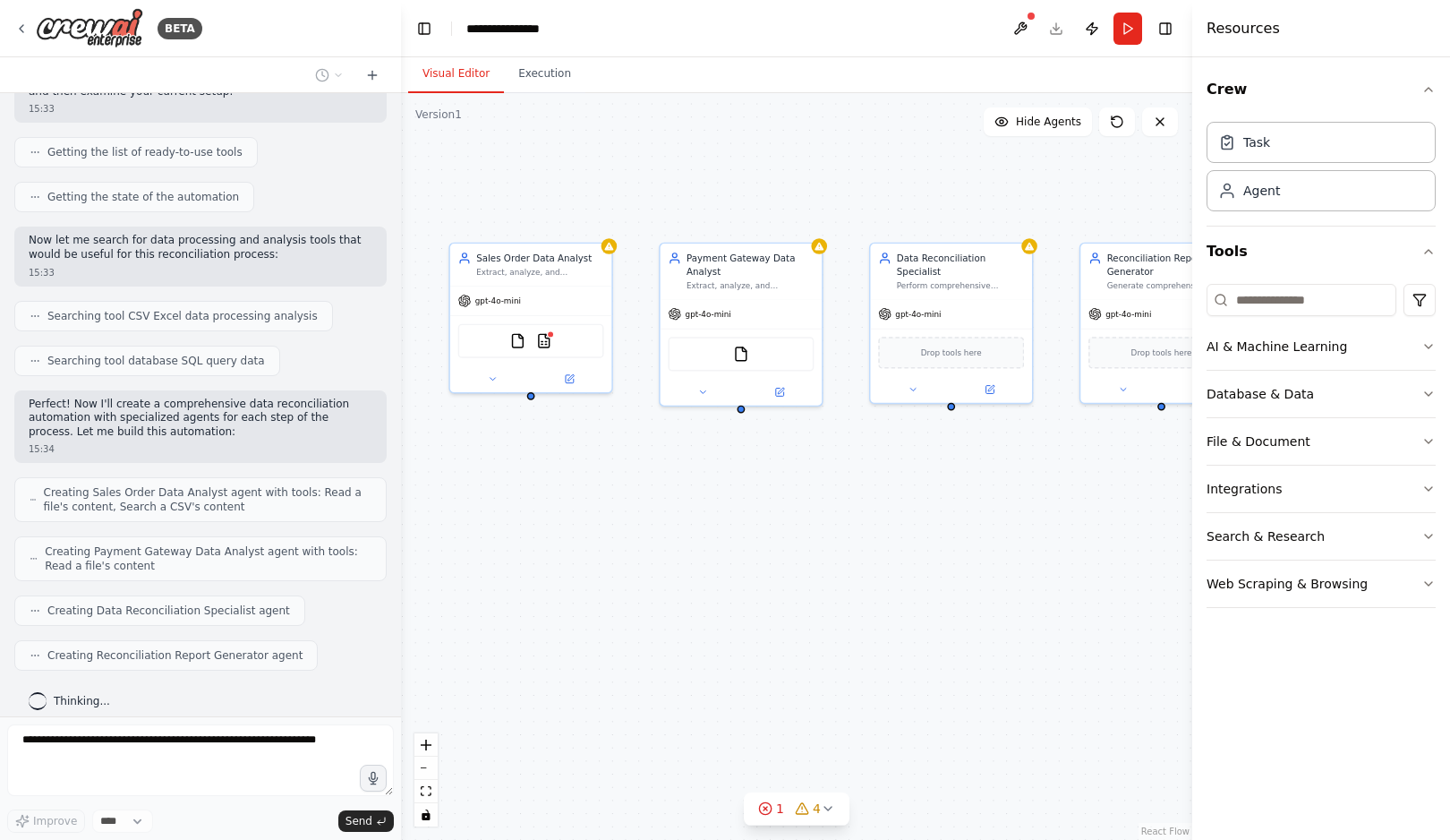
drag, startPoint x: 1060, startPoint y: 486, endPoint x: 873, endPoint y: 474, distance: 187.4
click at [873, 474] on div "Sales Order Data Analyst Extract, analyze, and standardize sales order data fro…" at bounding box center [797, 466] width 792 height 746
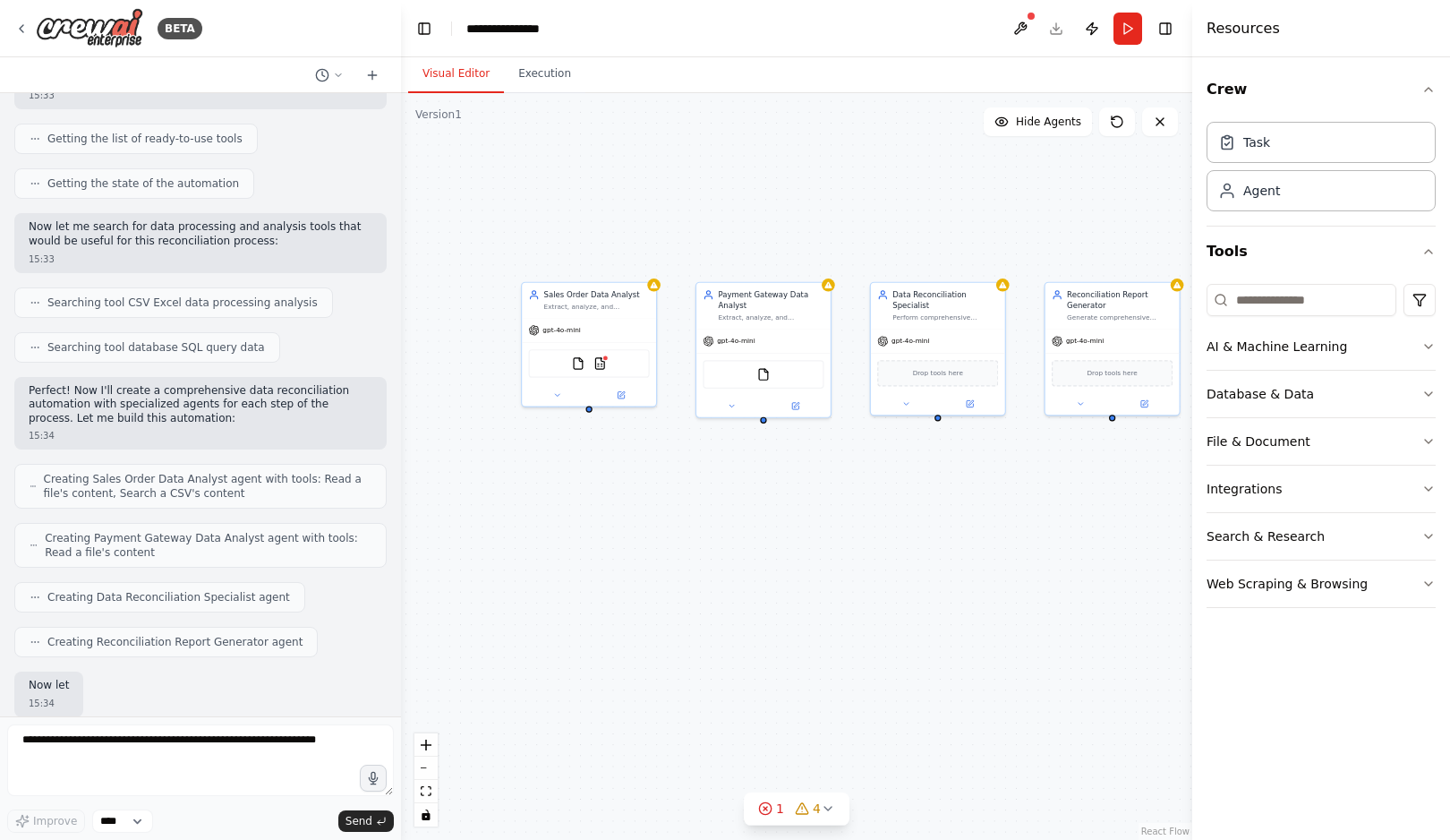
scroll to position [328, 0]
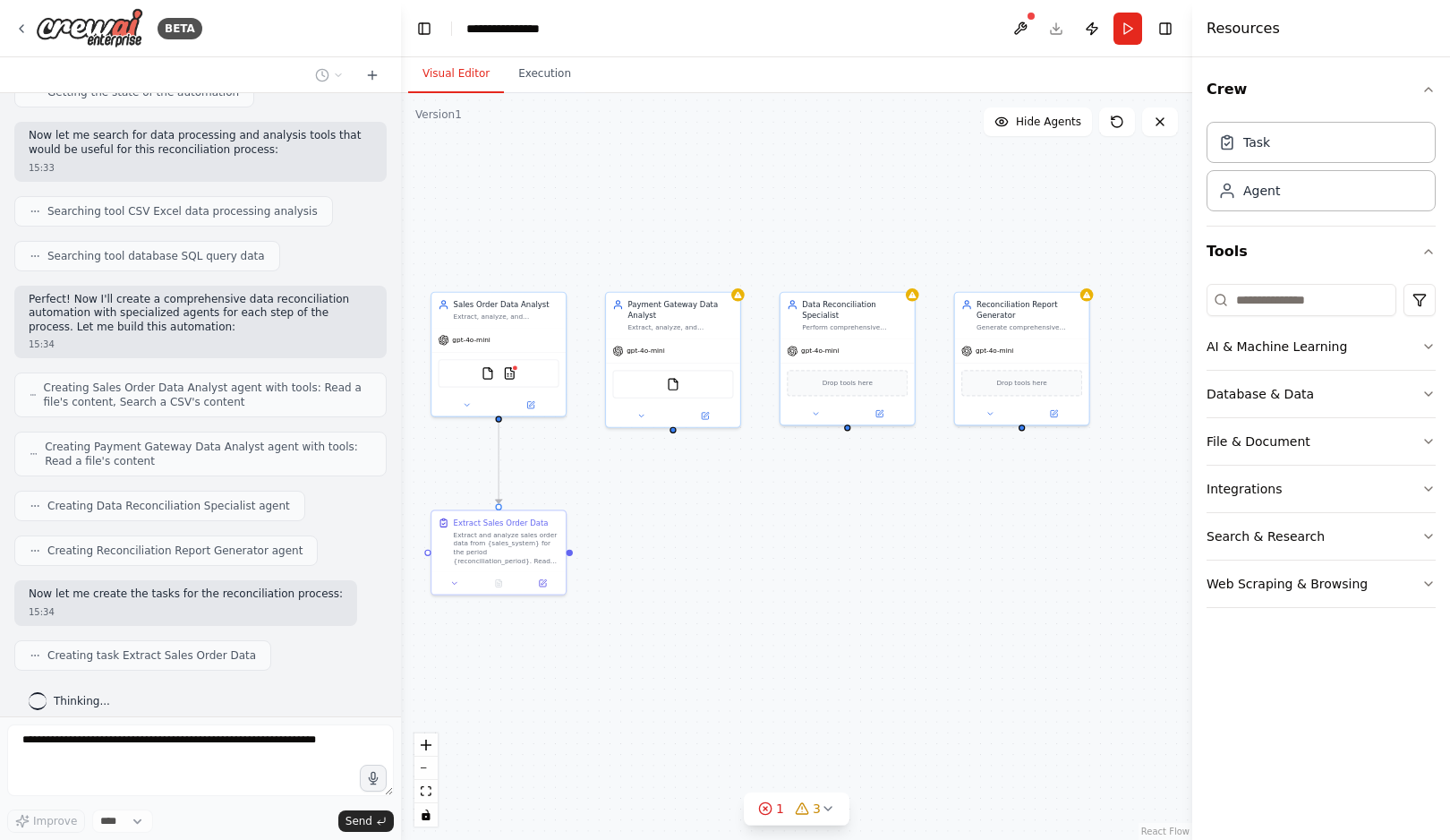
drag, startPoint x: 761, startPoint y: 570, endPoint x: 671, endPoint y: 580, distance: 90.6
click at [671, 580] on div ".deletable-edge-delete-btn { width: 20px; height: 20px; border: 0px solid #ffff…" at bounding box center [797, 466] width 792 height 746
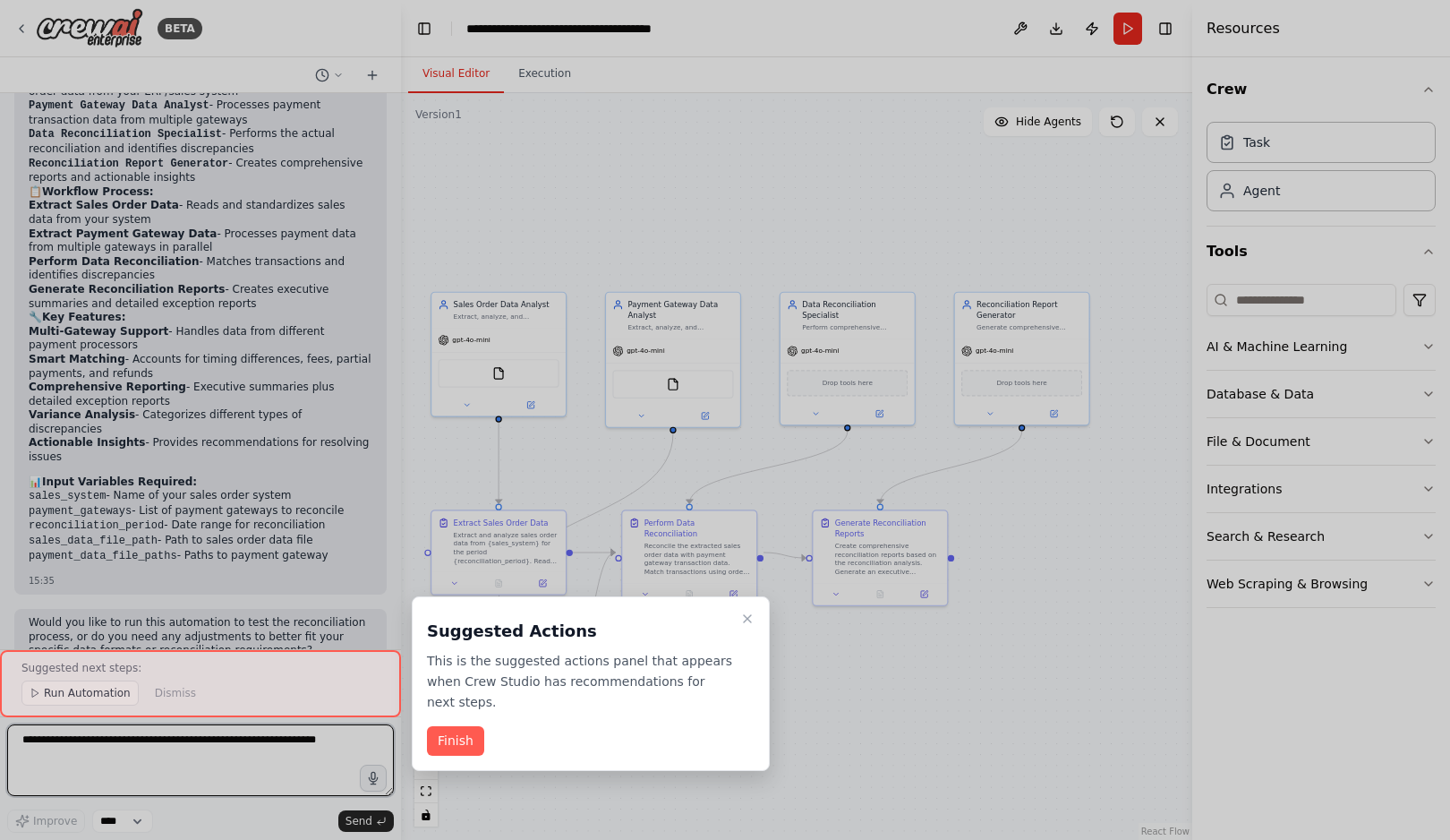
scroll to position [1739, 0]
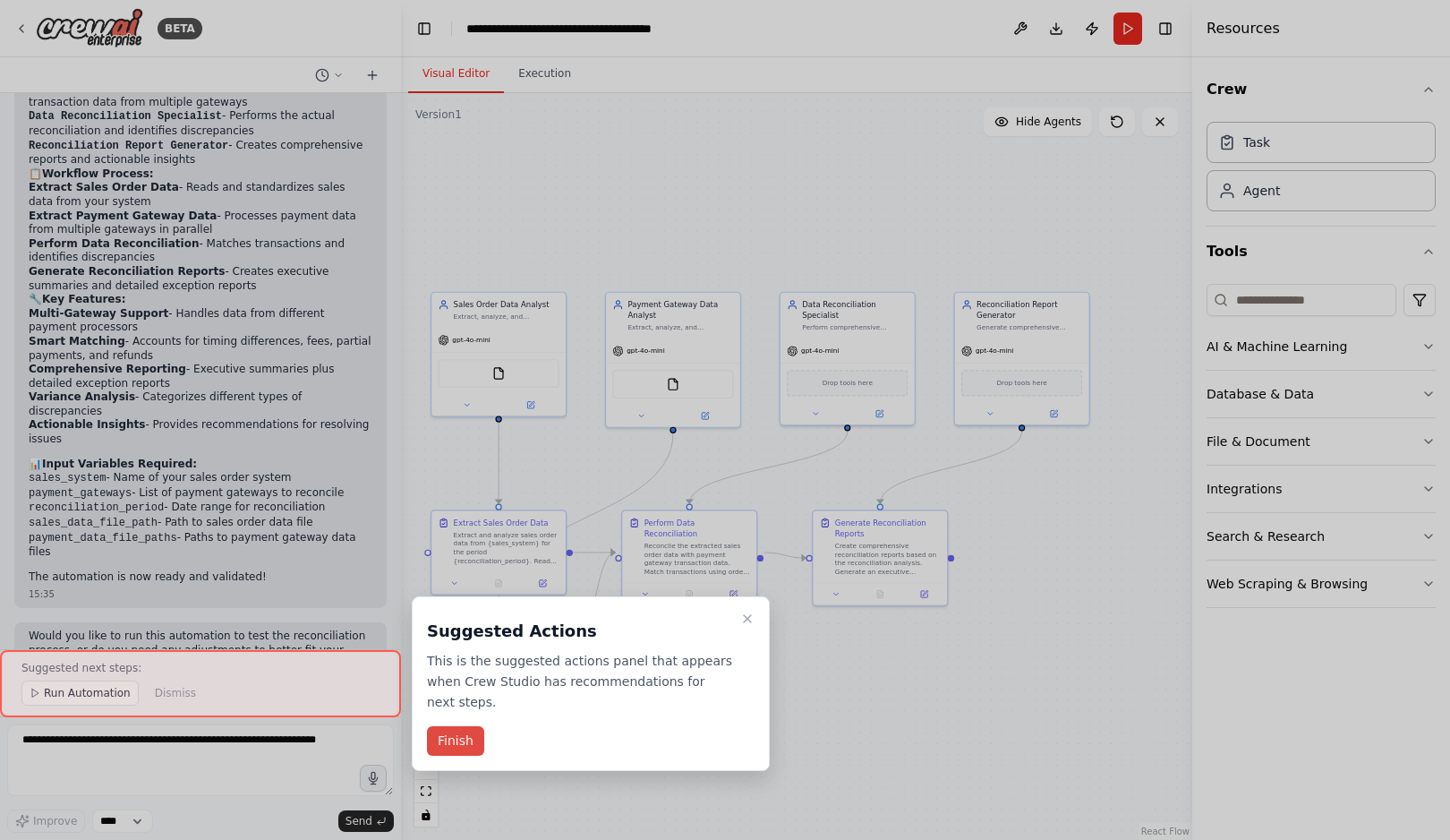
click at [456, 744] on button "Finish" at bounding box center [455, 740] width 57 height 30
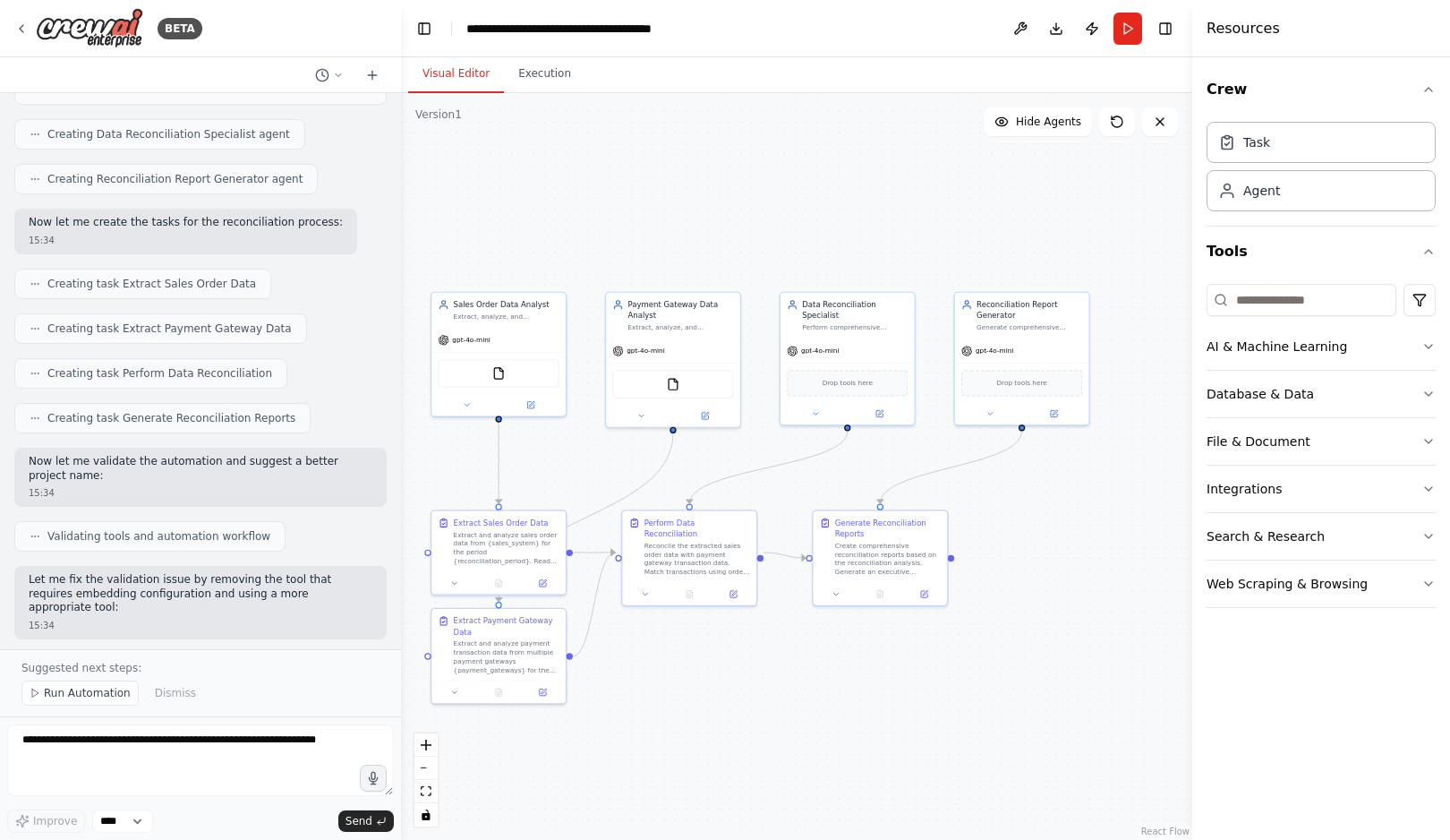
scroll to position [0, 0]
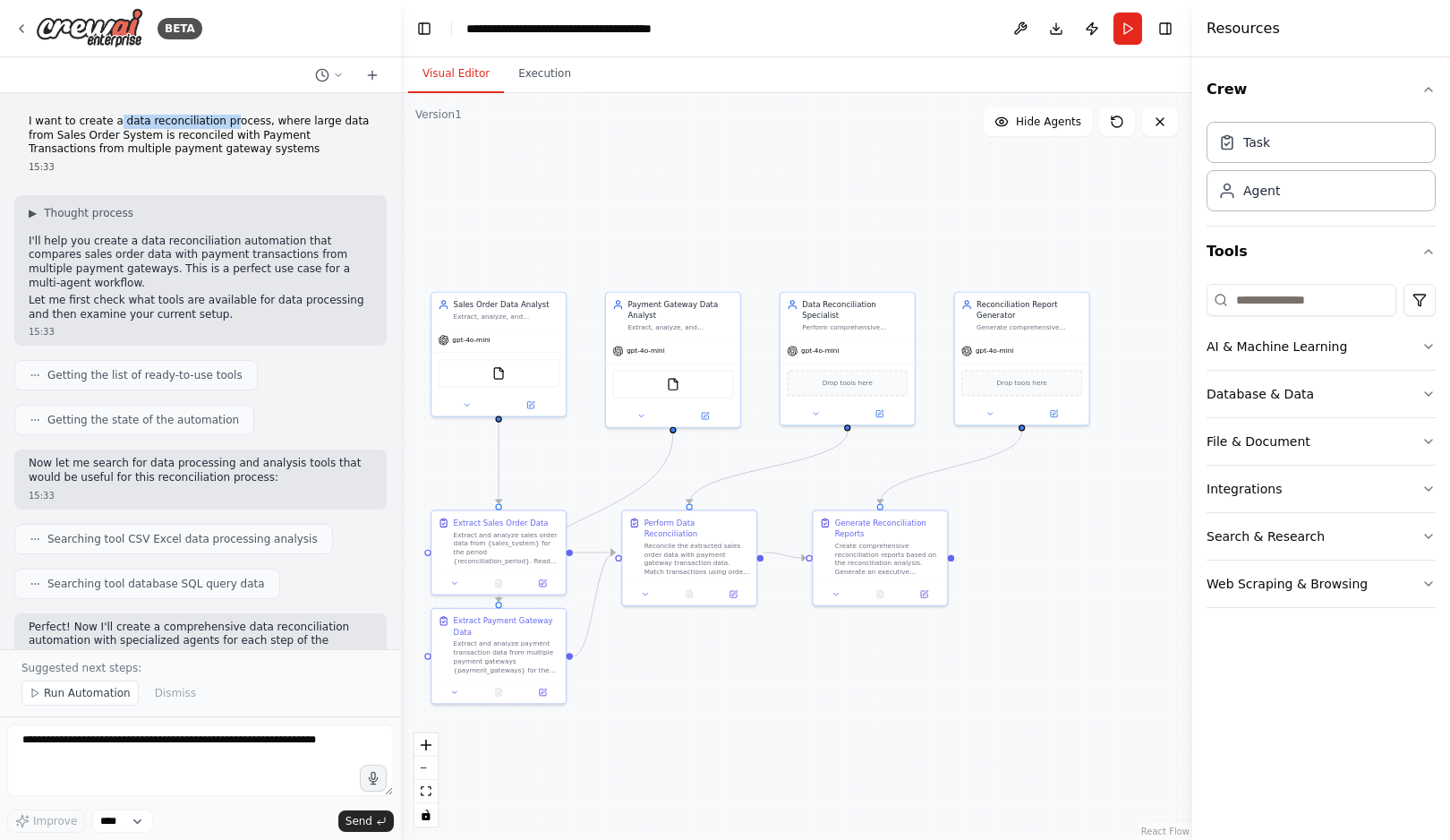
drag, startPoint x: 115, startPoint y: 122, endPoint x: 226, endPoint y: 123, distance: 111.0
click at [226, 123] on p "I want to create a data reconciliation process, where large data from Sales Ord…" at bounding box center [201, 136] width 344 height 43
click at [80, 141] on p "I want to create a data reconciliation process, where large data from Sales Ord…" at bounding box center [201, 136] width 344 height 43
drag, startPoint x: 80, startPoint y: 141, endPoint x: 175, endPoint y: 141, distance: 95.0
click at [175, 141] on p "I want to create a data reconciliation process, where large data from Sales Ord…" at bounding box center [201, 136] width 344 height 43
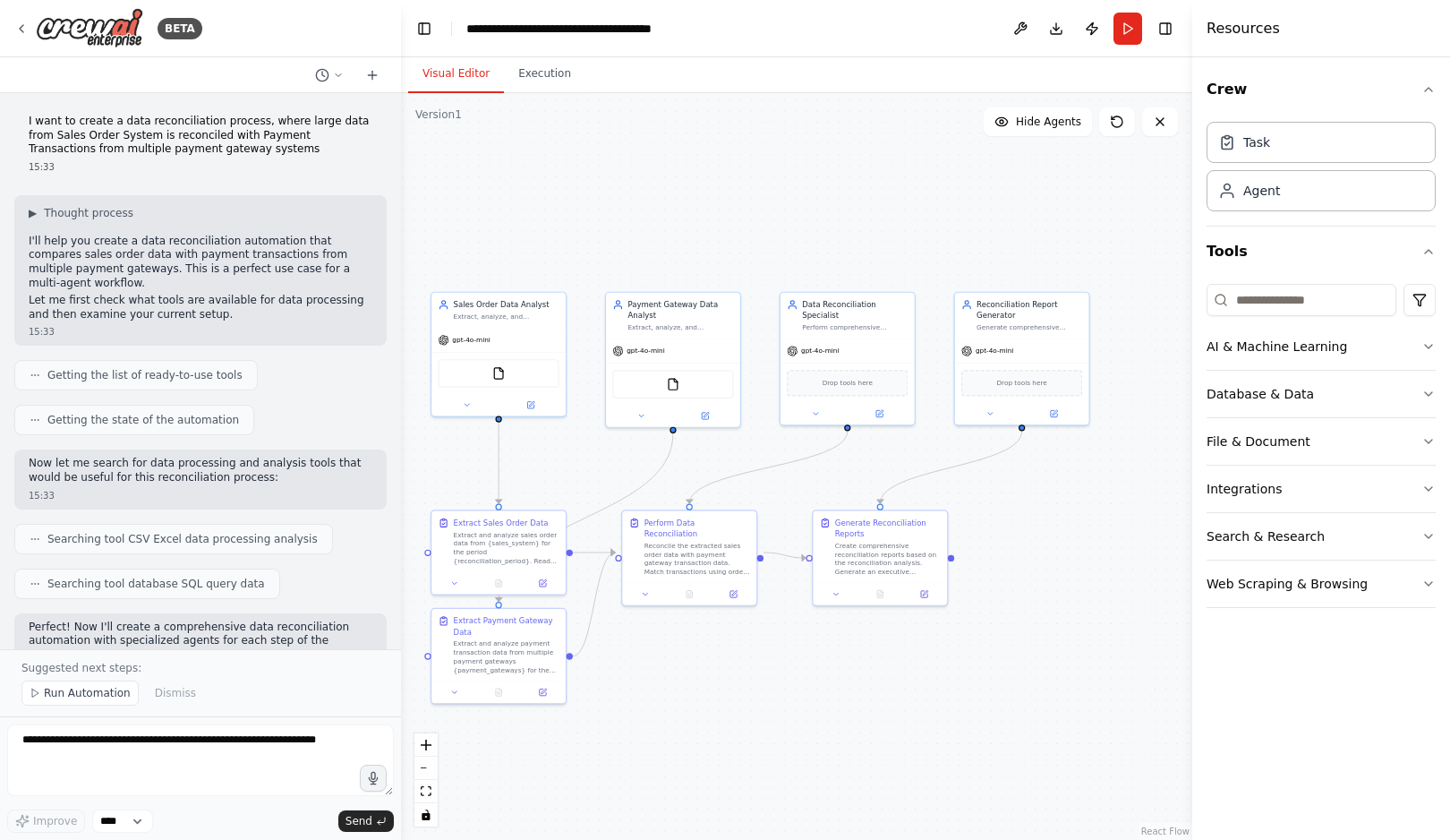
click at [241, 143] on p "I want to create a data reconciliation process, where large data from Sales Ord…" at bounding box center [201, 136] width 344 height 43
click at [102, 144] on p "I want to create a data reconciliation process, where large data from Sales Ord…" at bounding box center [201, 136] width 344 height 43
drag, startPoint x: 102, startPoint y: 144, endPoint x: 202, endPoint y: 149, distance: 100.1
click at [202, 149] on p "I want to create a data reconciliation process, where large data from Sales Ord…" at bounding box center [201, 136] width 344 height 43
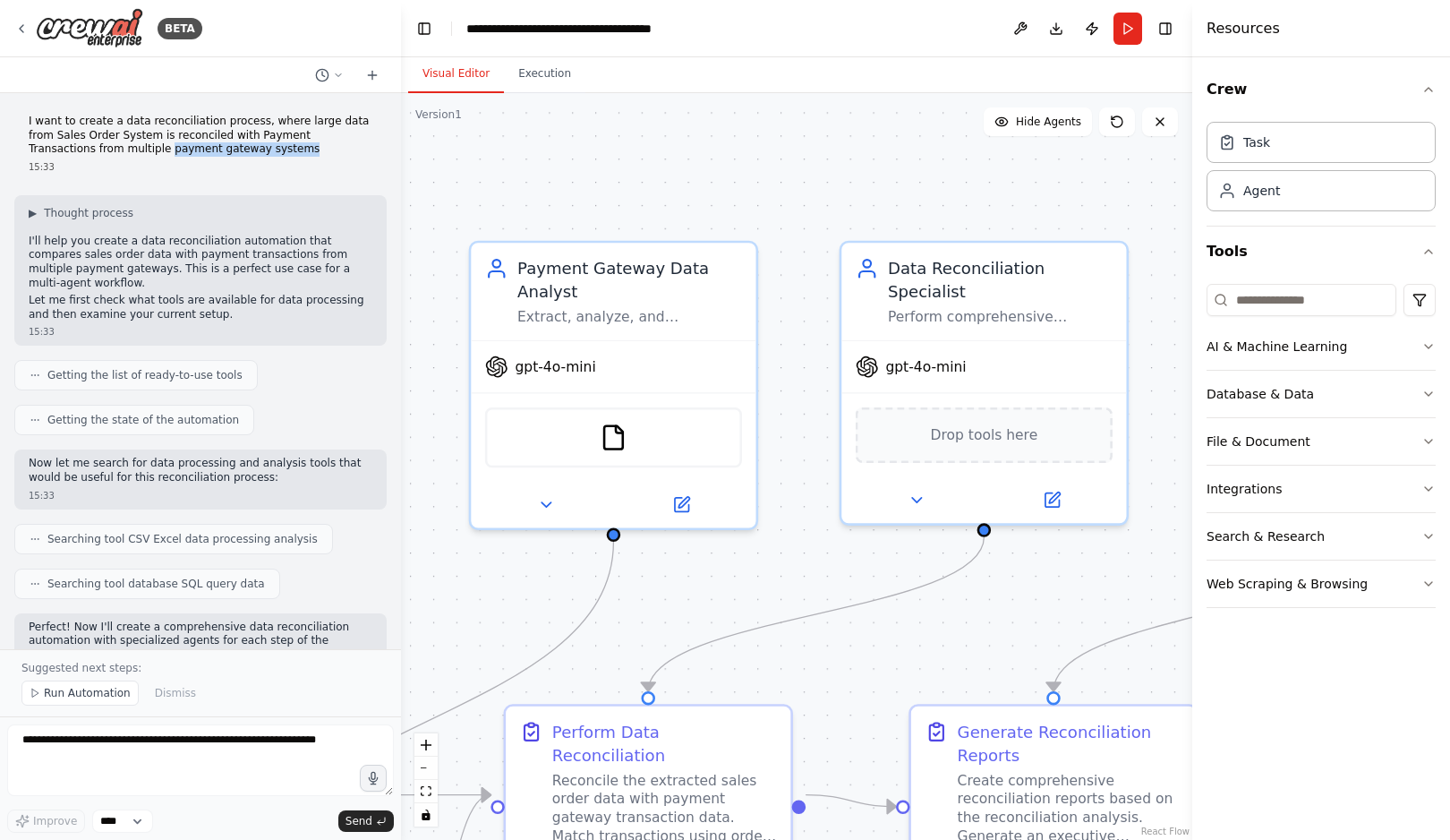
drag, startPoint x: 854, startPoint y: 200, endPoint x: 555, endPoint y: 188, distance: 299.2
click at [556, 187] on div ".deletable-edge-delete-btn { width: 20px; height: 20px; border: 0px solid #ffff…" at bounding box center [797, 466] width 792 height 746
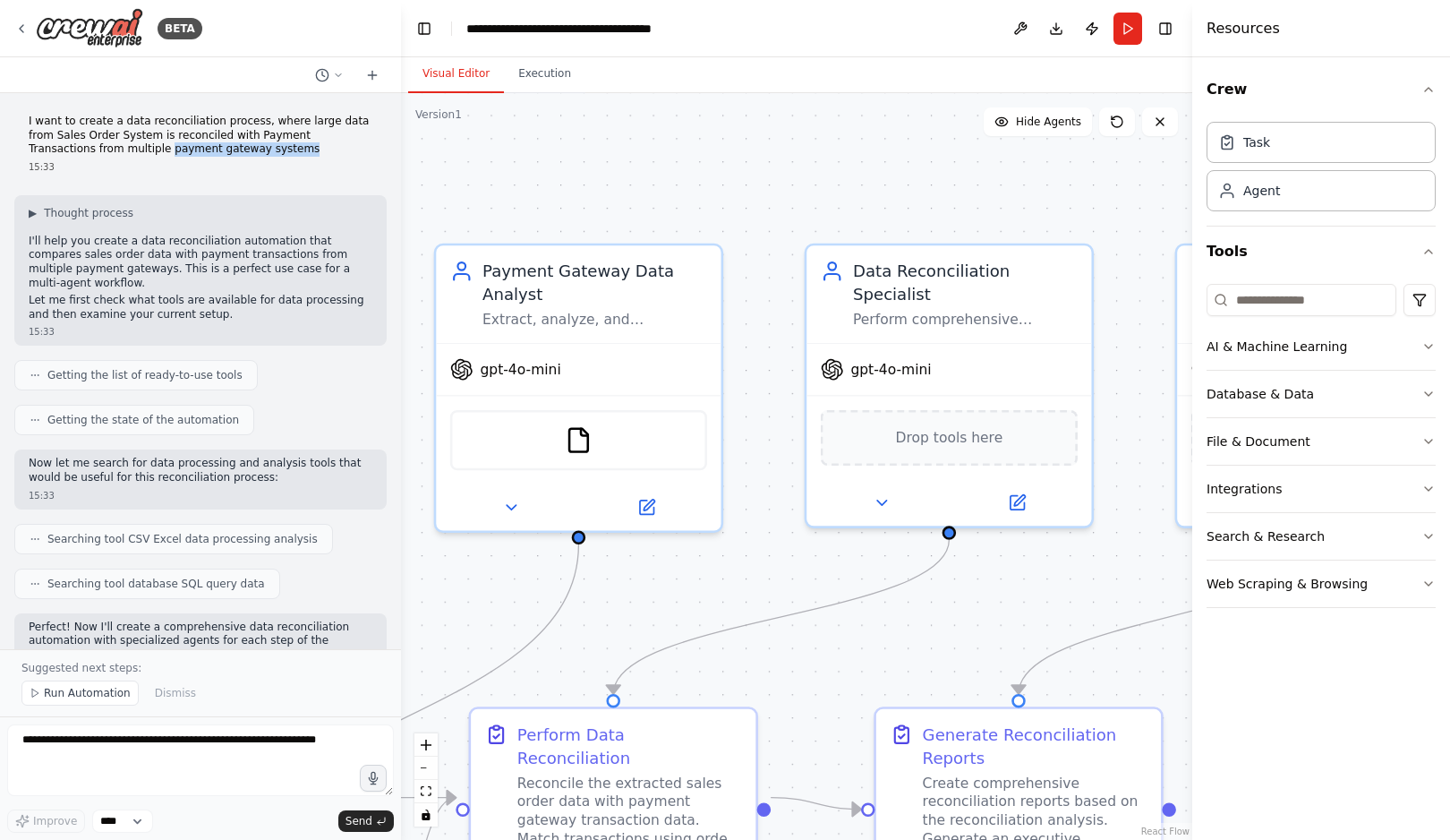
drag, startPoint x: 814, startPoint y: 216, endPoint x: 643, endPoint y: 212, distance: 171.0
click at [643, 212] on div ".deletable-edge-delete-btn { width: 20px; height: 20px; border: 0px solid #ffff…" at bounding box center [797, 466] width 792 height 746
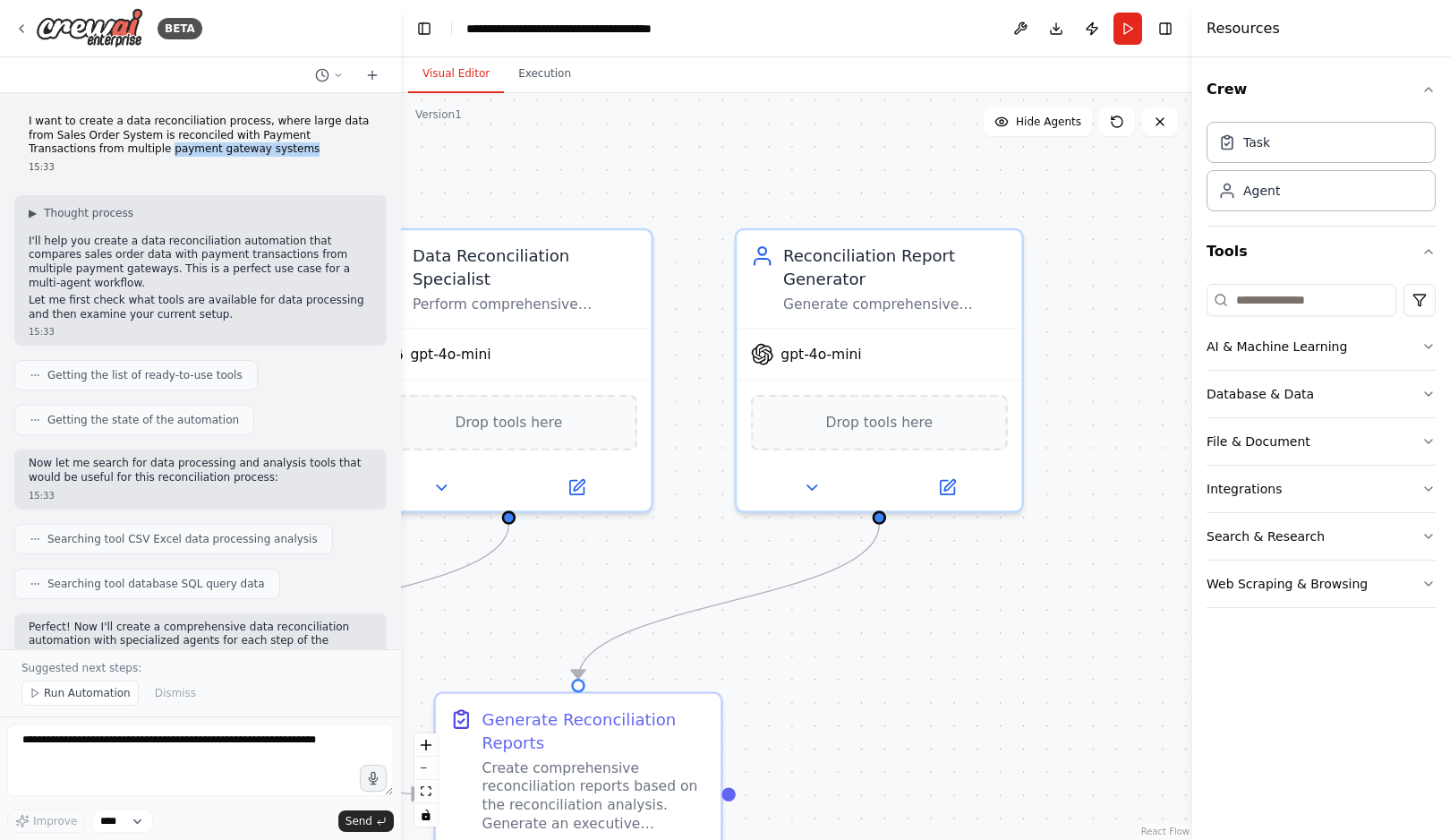
drag, startPoint x: 866, startPoint y: 208, endPoint x: 577, endPoint y: 196, distance: 289.2
click at [577, 196] on div ".deletable-edge-delete-btn { width: 20px; height: 20px; border: 0px solid #ffff…" at bounding box center [797, 466] width 792 height 746
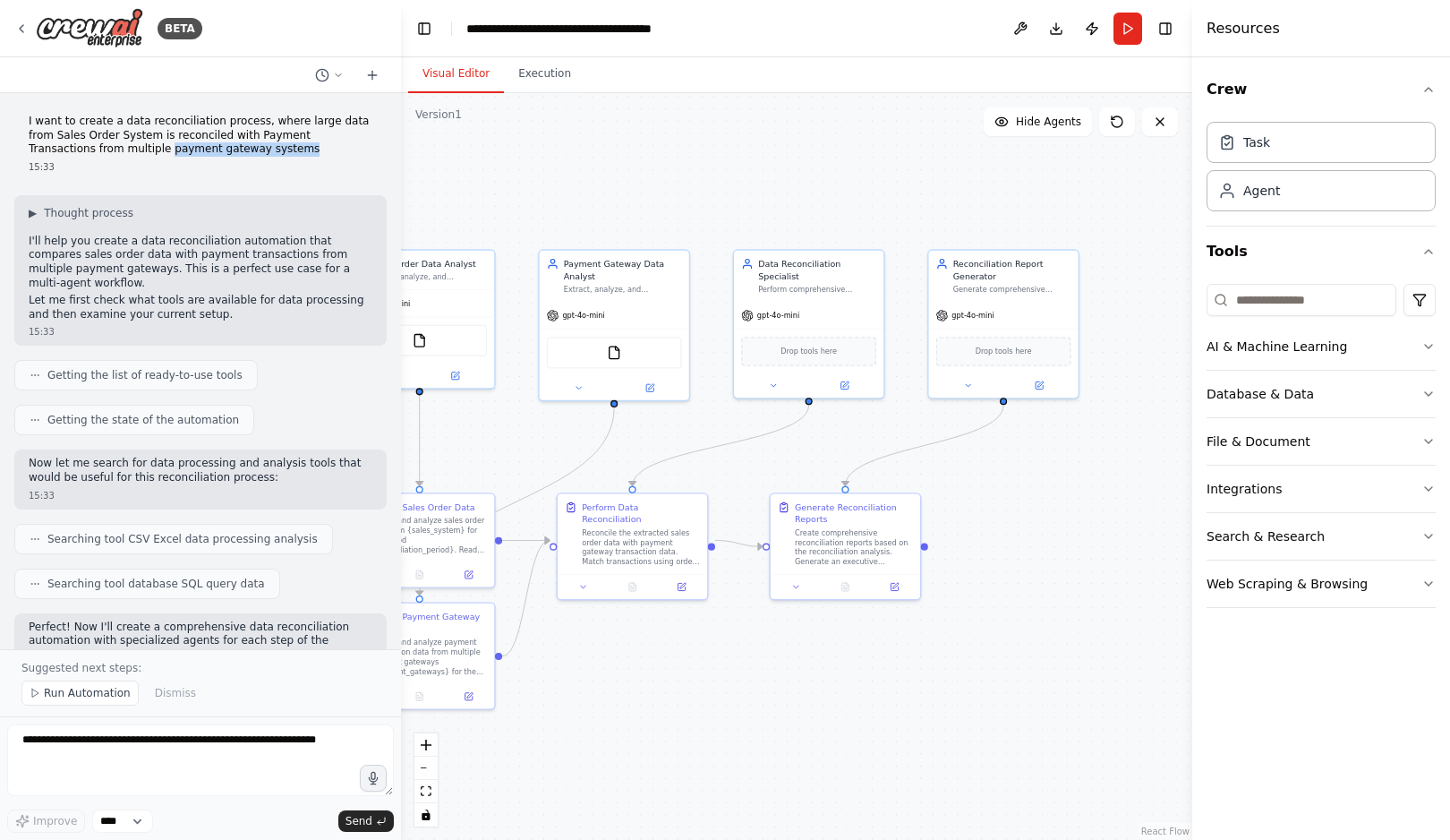
drag, startPoint x: 871, startPoint y: 517, endPoint x: 1122, endPoint y: 486, distance: 252.9
click at [1122, 488] on div ".deletable-edge-delete-btn { width: 20px; height: 20px; border: 0px solid #ffff…" at bounding box center [797, 466] width 792 height 746
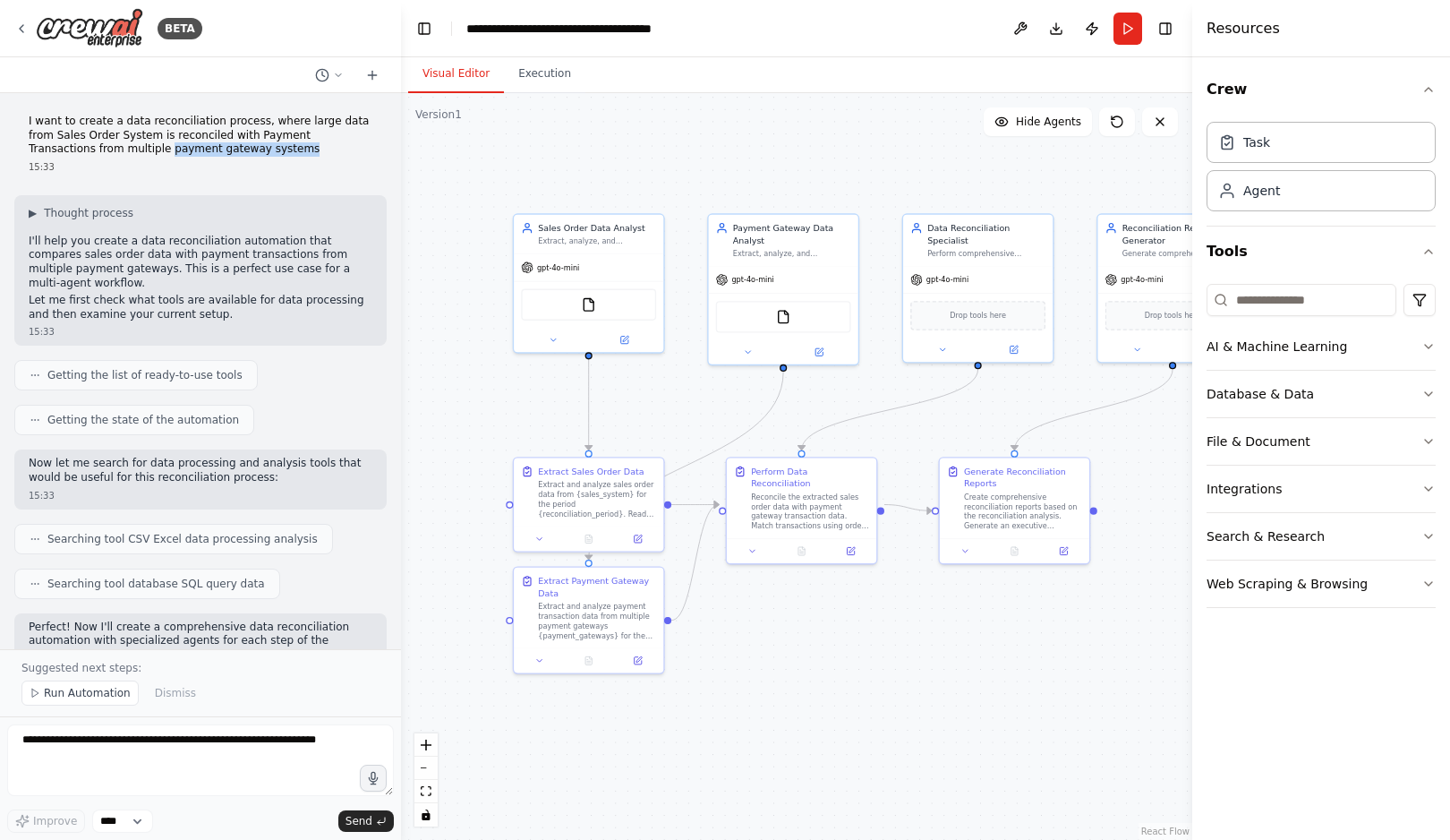
drag, startPoint x: 782, startPoint y: 663, endPoint x: 901, endPoint y: 628, distance: 124.0
click at [901, 630] on div ".deletable-edge-delete-btn { width: 20px; height: 20px; border: 0px solid #ffff…" at bounding box center [797, 466] width 792 height 746
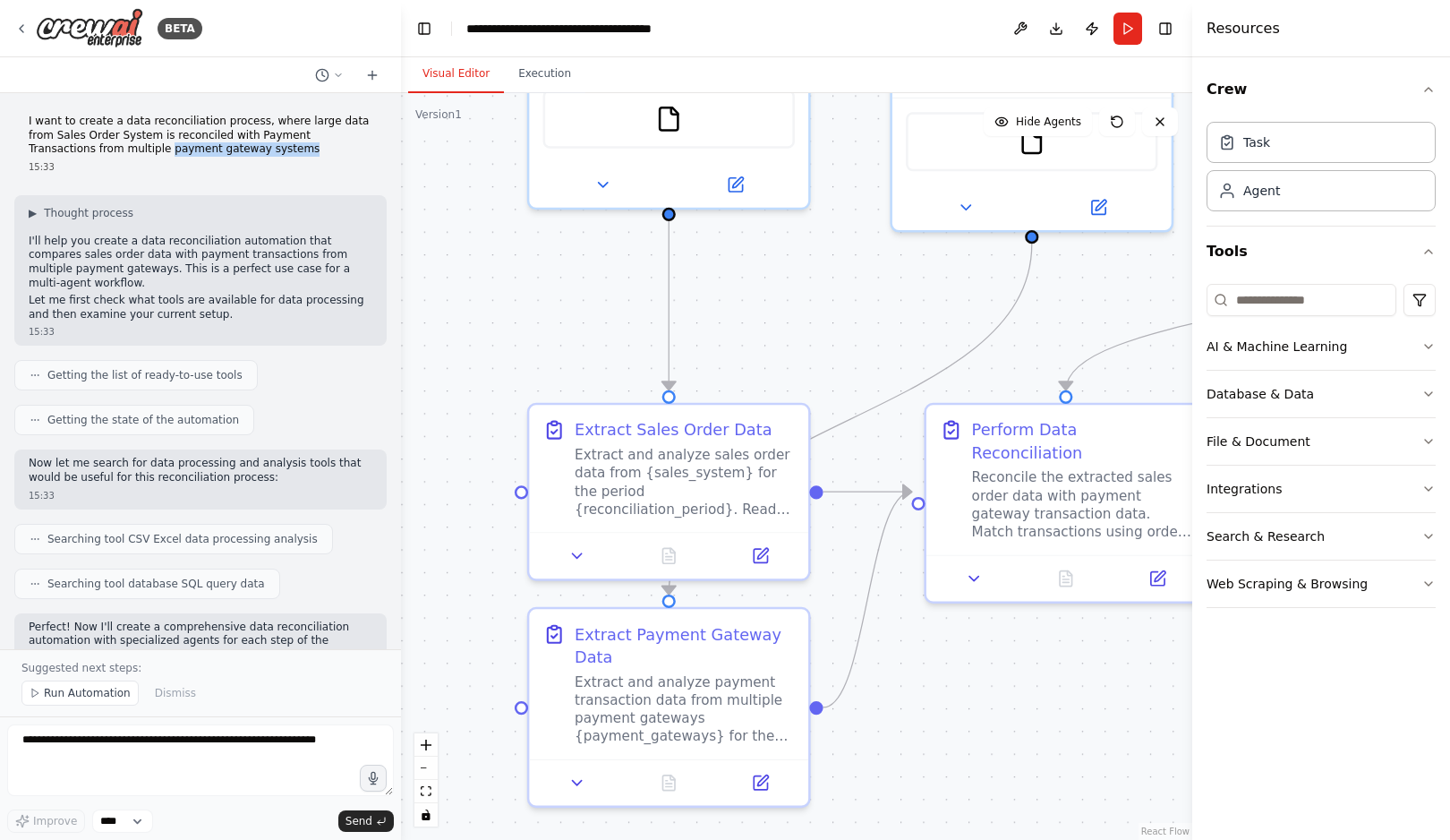
drag, startPoint x: 980, startPoint y: 640, endPoint x: 739, endPoint y: 557, distance: 254.9
click at [738, 559] on div ".deletable-edge-delete-btn { width: 20px; height: 20px; border: 0px solid #ffff…" at bounding box center [797, 466] width 792 height 746
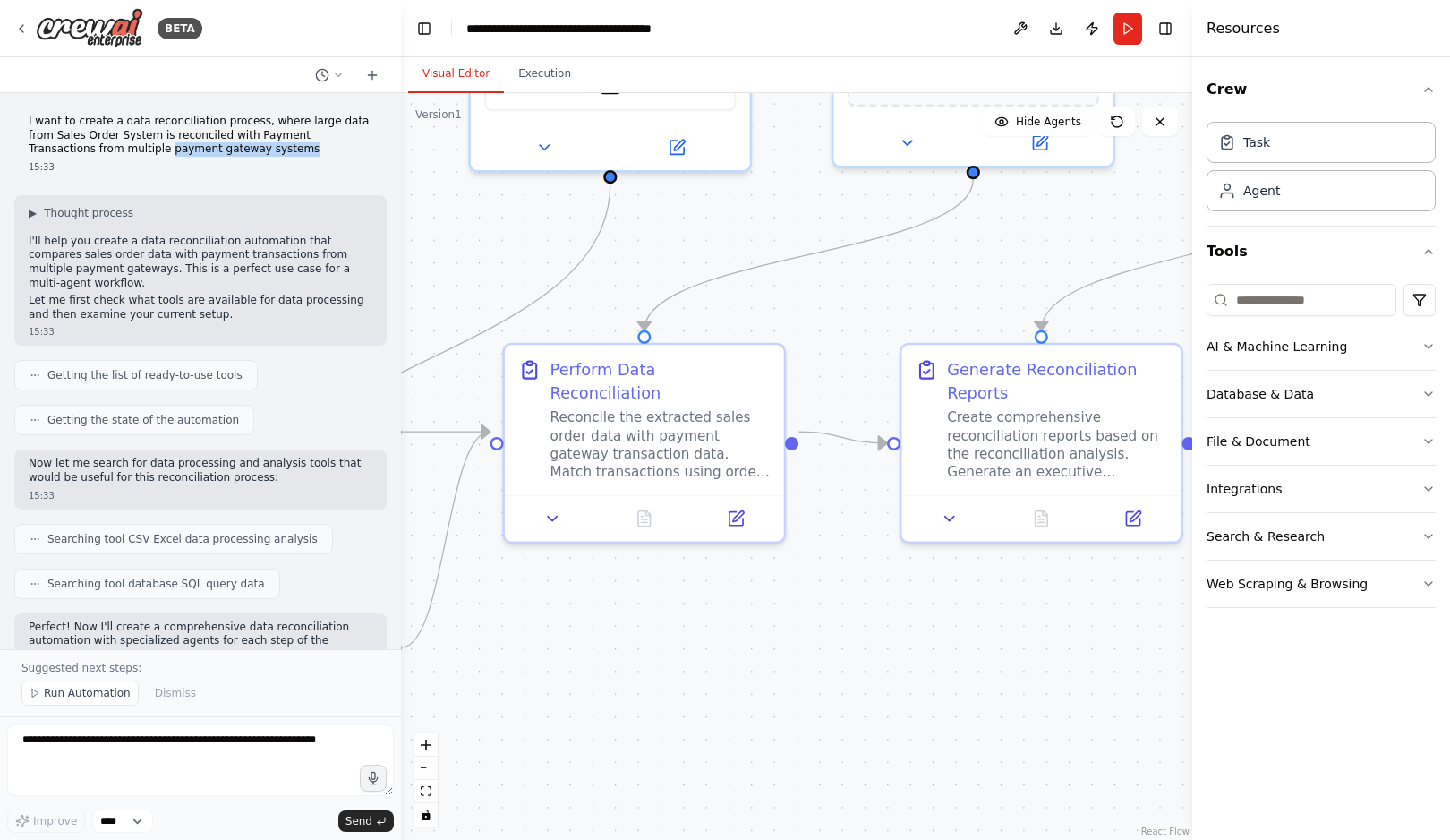
drag, startPoint x: 947, startPoint y: 571, endPoint x: 694, endPoint y: 598, distance: 254.4
click at [699, 598] on div ".deletable-edge-delete-btn { width: 20px; height: 20px; border: 0px solid #ffff…" at bounding box center [797, 466] width 792 height 746
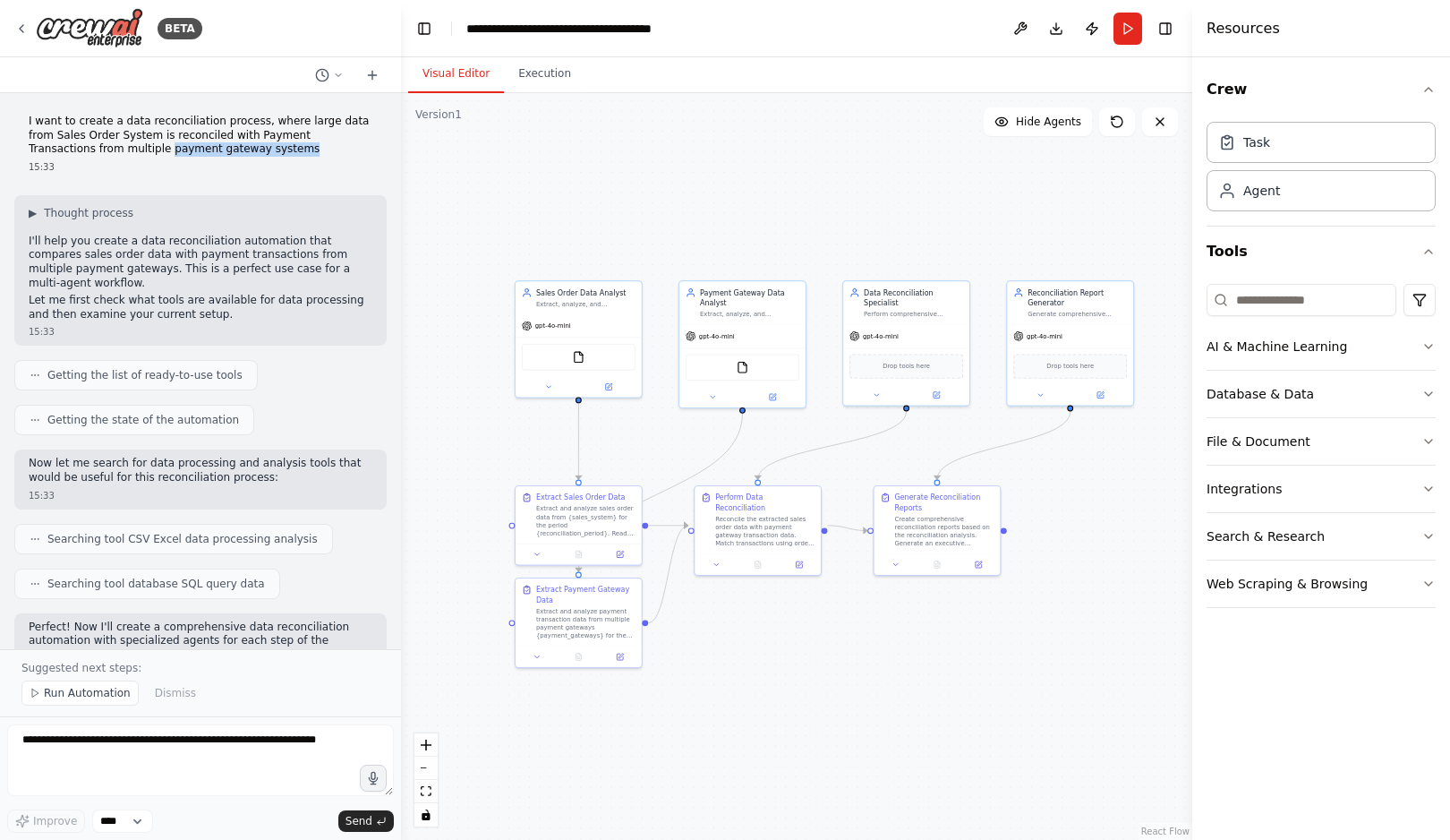
drag, startPoint x: 694, startPoint y: 598, endPoint x: 810, endPoint y: 596, distance: 116.0
click at [811, 597] on div ".deletable-edge-delete-btn { width: 20px; height: 20px; border: 0px solid #ffff…" at bounding box center [797, 466] width 792 height 746
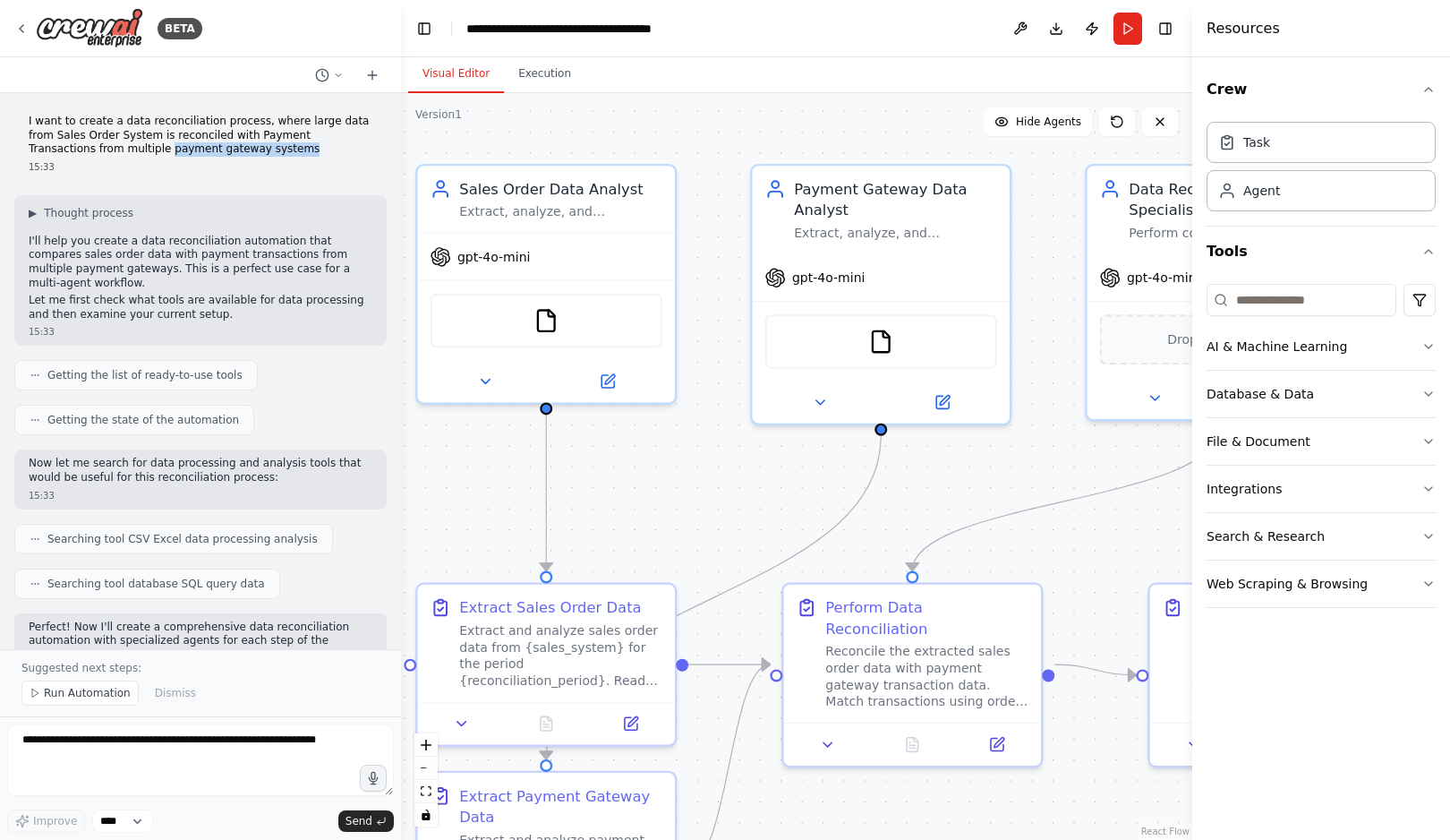
drag, startPoint x: 691, startPoint y: 391, endPoint x: 735, endPoint y: 321, distance: 82.7
click at [735, 321] on div ".deletable-edge-delete-btn { width: 20px; height: 20px; border: 0px solid #ffff…" at bounding box center [797, 466] width 792 height 746
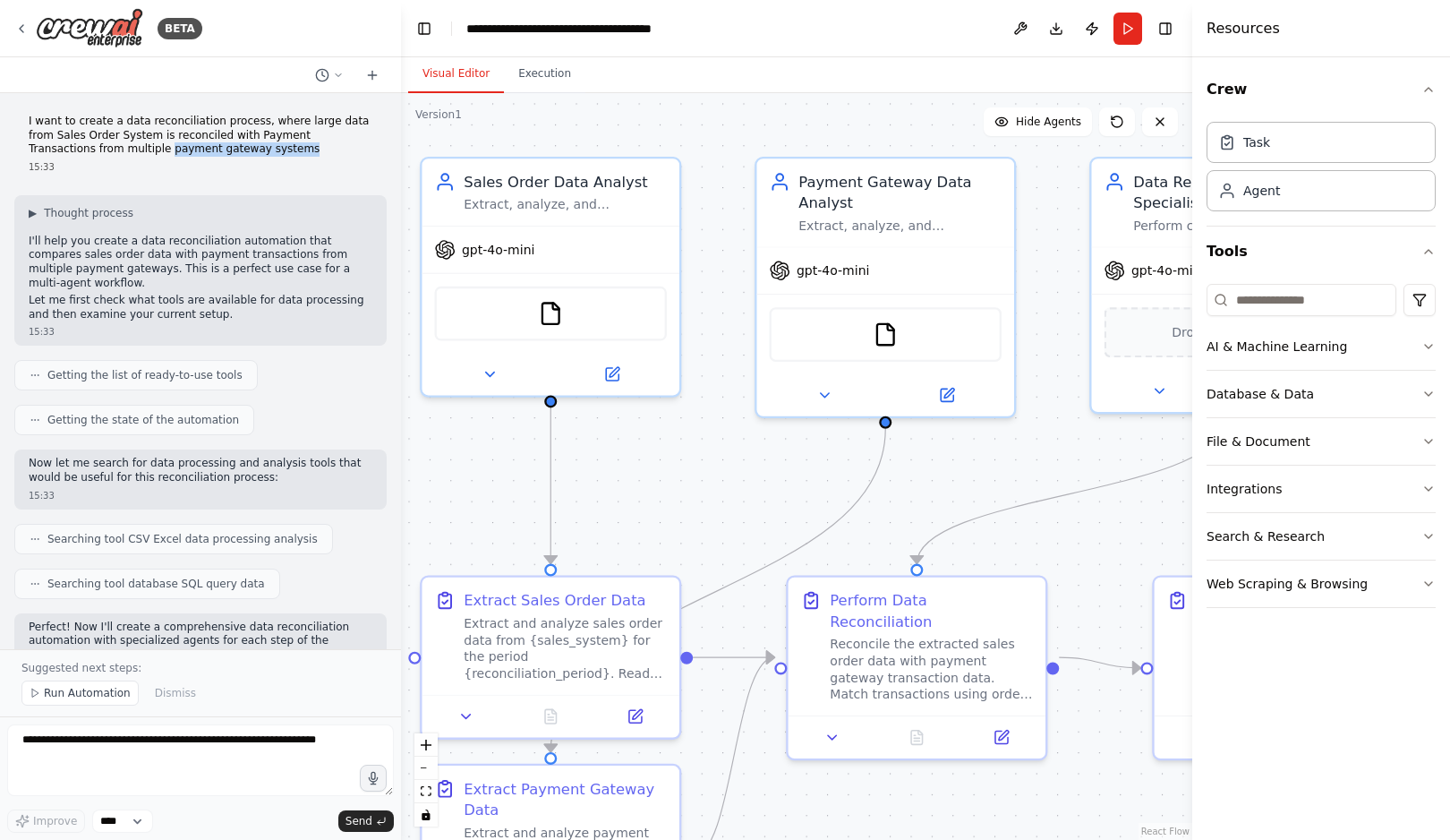
click at [740, 314] on div ".deletable-edge-delete-btn { width: 20px; height: 20px; border: 0px solid #ffff…" at bounding box center [797, 466] width 792 height 746
